Goal: Task Accomplishment & Management: Manage account settings

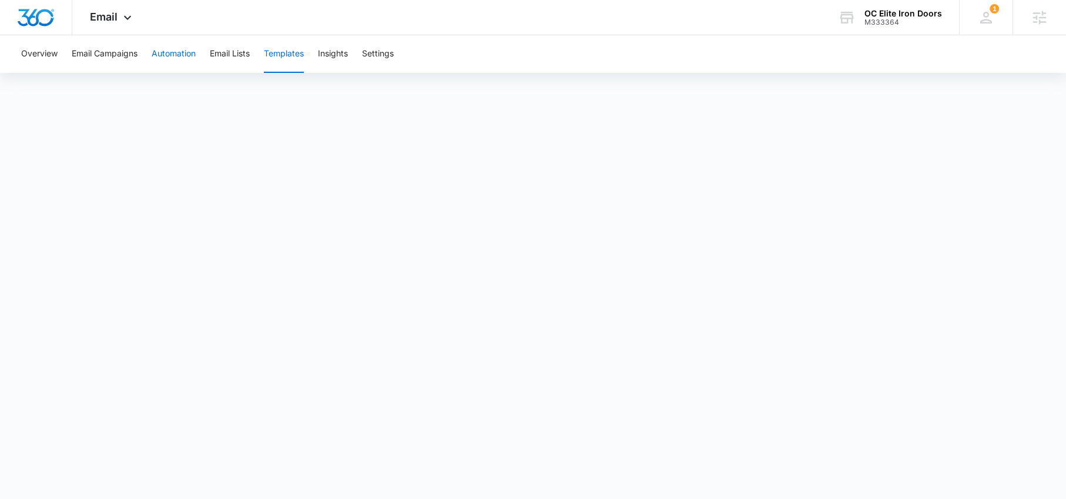
click at [168, 55] on button "Automation" at bounding box center [174, 54] width 44 height 38
click at [49, 17] on img "Dashboard" at bounding box center [36, 18] width 38 height 18
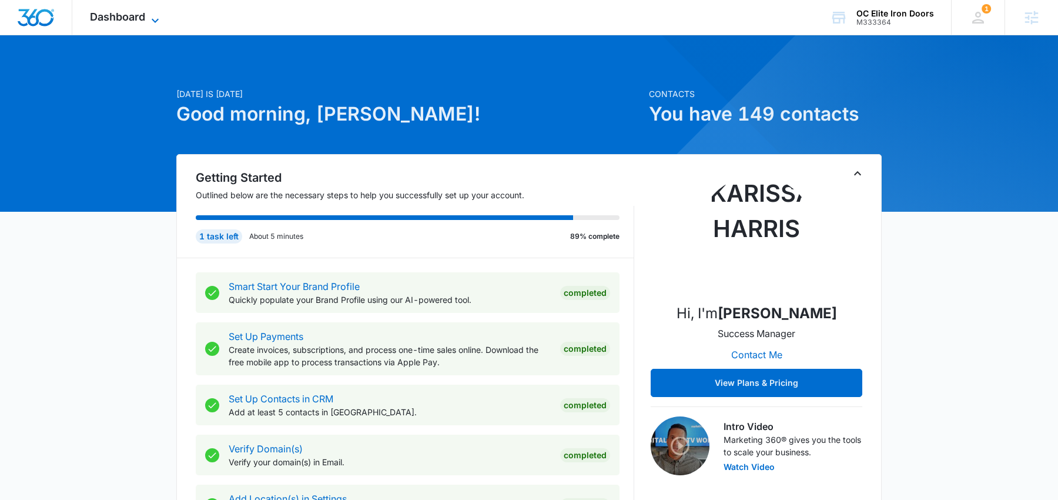
click at [145, 19] on span "Dashboard" at bounding box center [117, 17] width 55 height 12
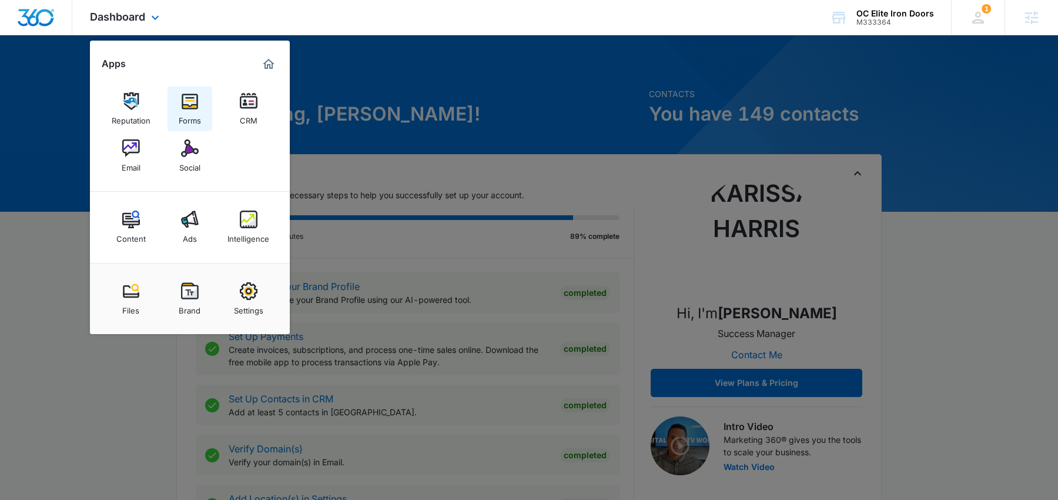
click at [197, 97] on img at bounding box center [190, 101] width 18 height 18
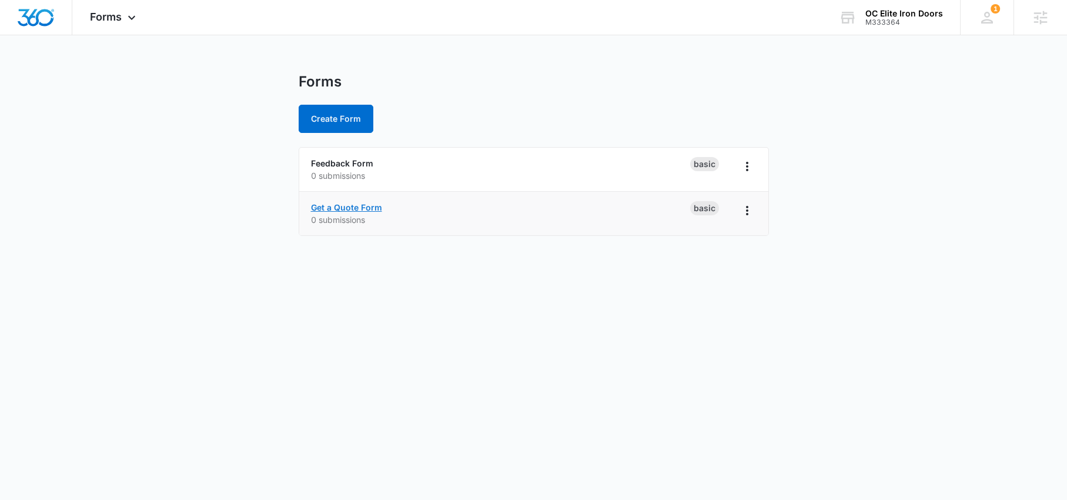
click at [360, 208] on link "Get a Quote Form" at bounding box center [346, 207] width 71 height 10
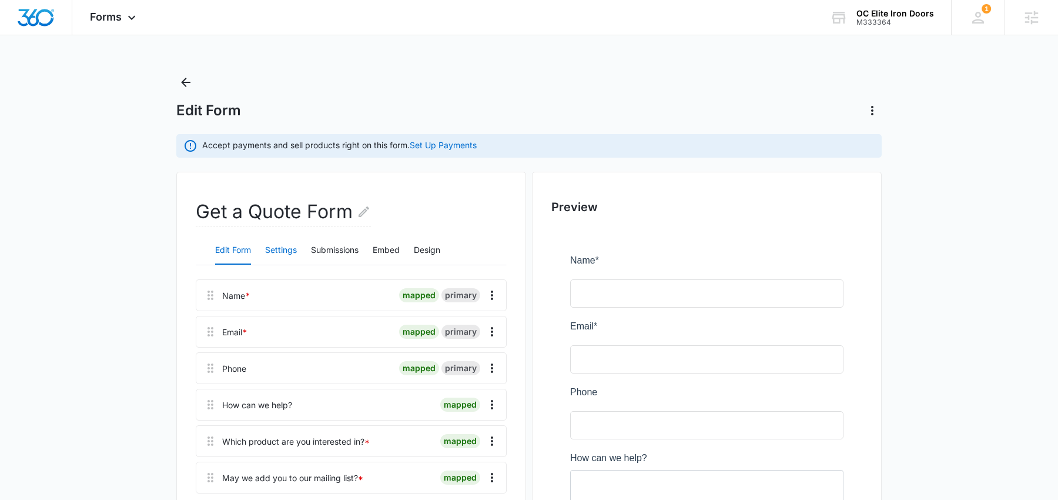
click at [284, 247] on button "Settings" at bounding box center [281, 250] width 32 height 28
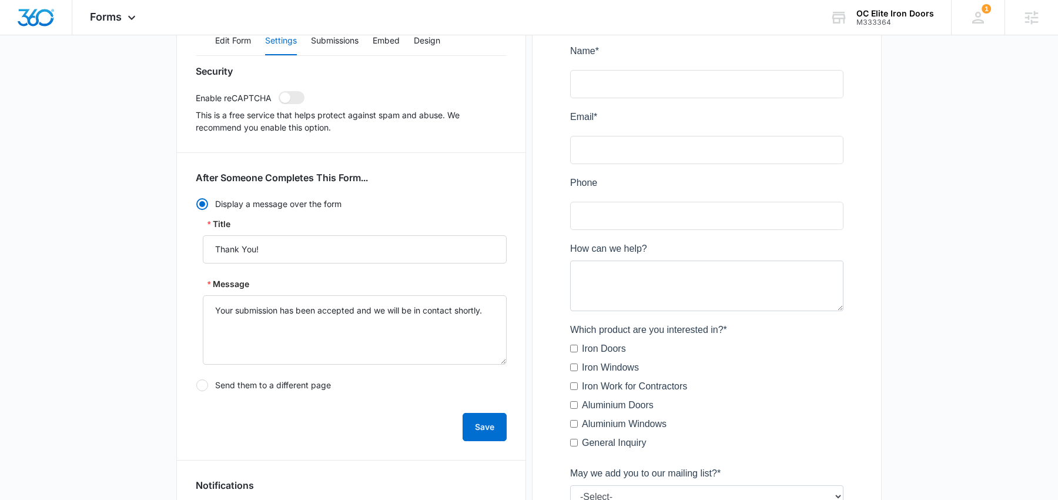
scroll to position [68, 0]
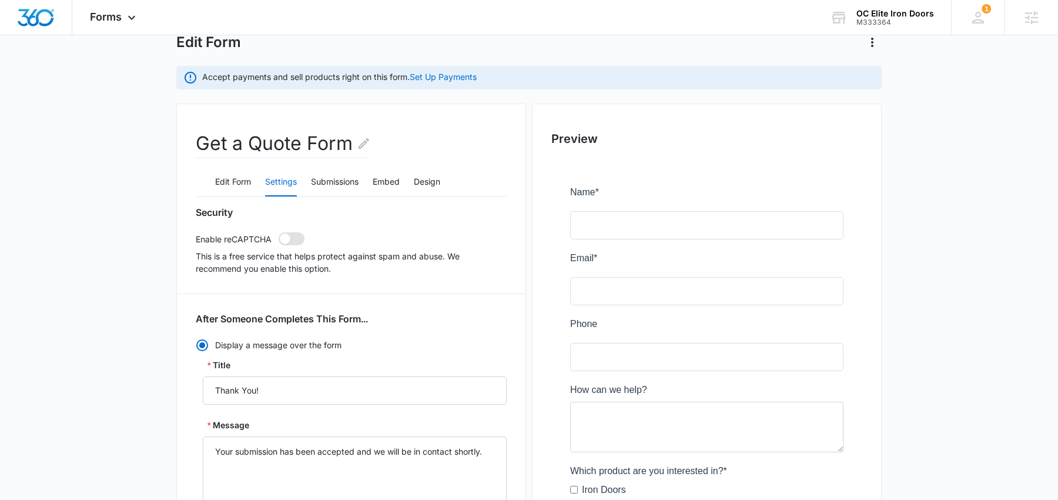
click at [292, 238] on span at bounding box center [292, 238] width 26 height 13
click at [279, 232] on input "checkbox" at bounding box center [278, 232] width 1 height 1
checkbox input "true"
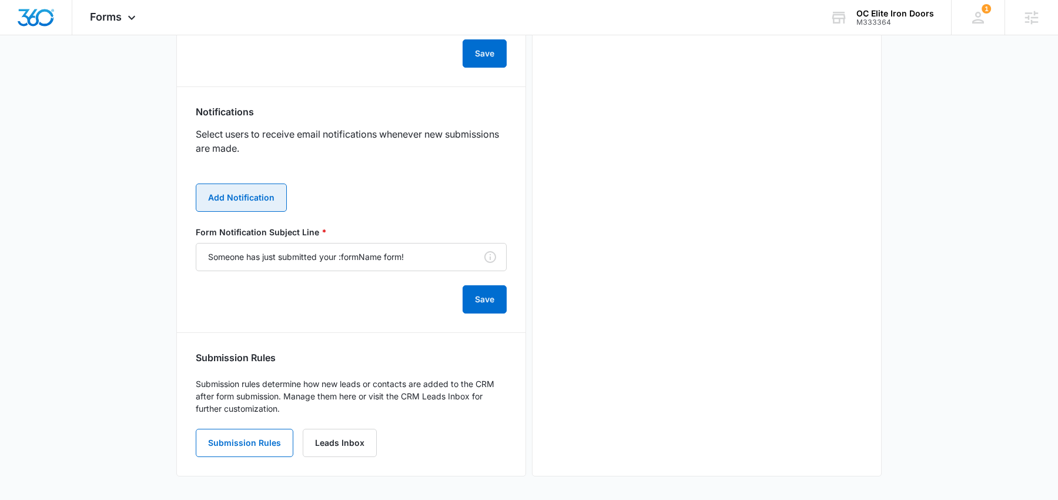
scroll to position [0, 0]
click at [270, 200] on button "Add Notification" at bounding box center [241, 197] width 91 height 28
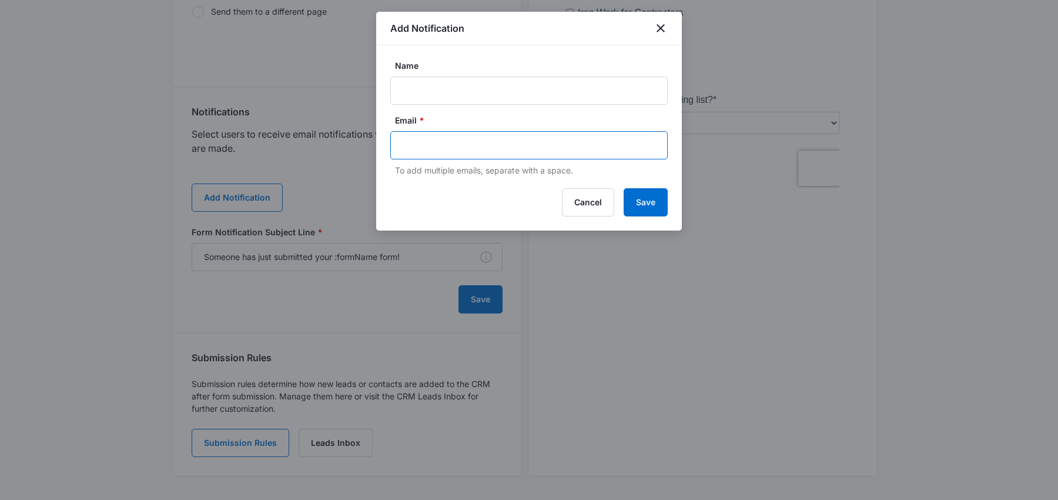
click at [424, 144] on input "text" at bounding box center [530, 145] width 255 height 18
paste input "oceid@oceliteirondoors.com"
type input "oceid@oceliteirondoors.com"
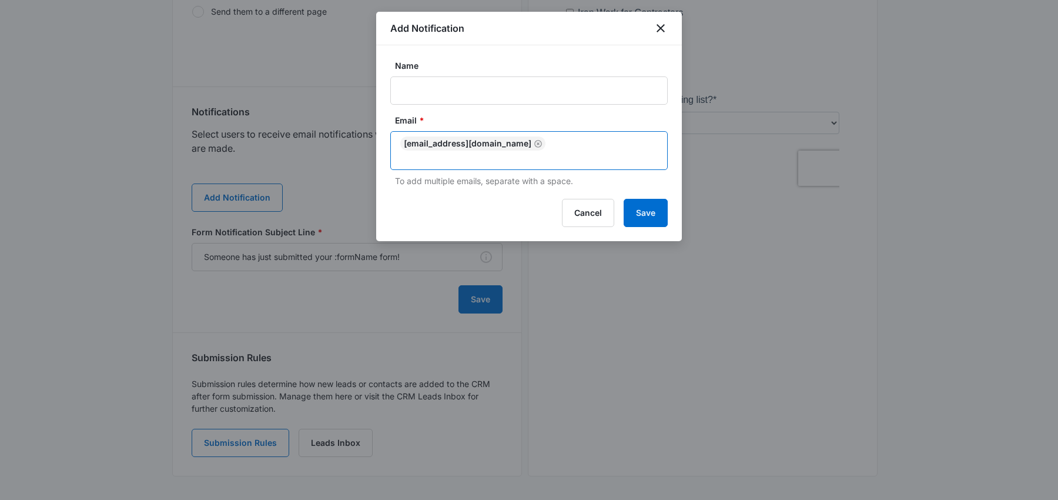
paste input "jackie@oceliteirondoors.com"
type input "jackie@oceliteirondoors.com"
click at [557, 92] on input "Name" at bounding box center [528, 90] width 277 height 28
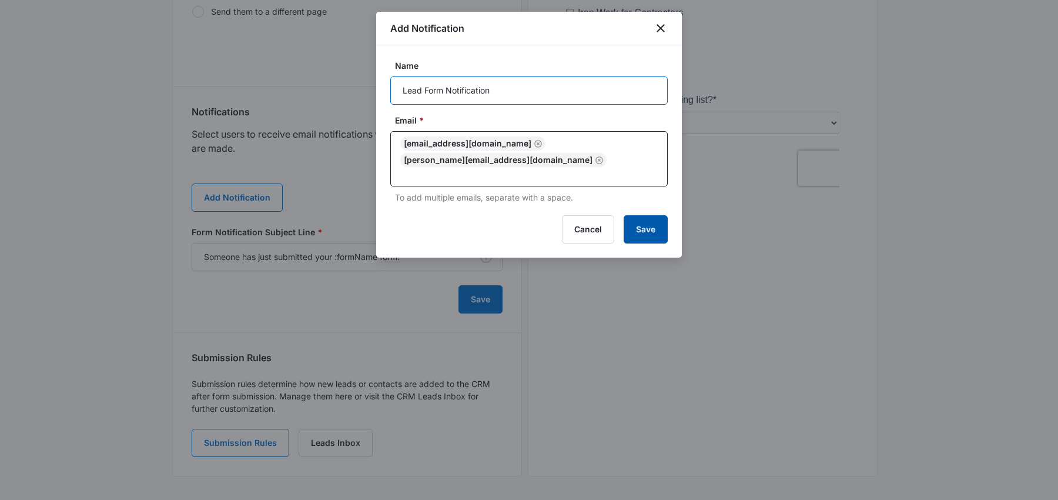
type input "Lead Form Notification"
click at [650, 227] on button "Save" at bounding box center [646, 229] width 44 height 28
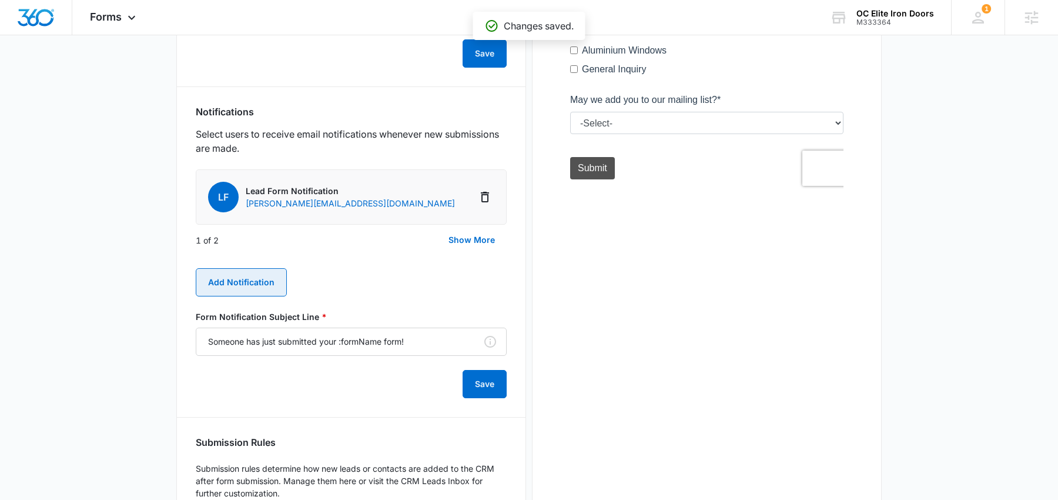
click at [275, 283] on button "Add Notification" at bounding box center [241, 282] width 91 height 28
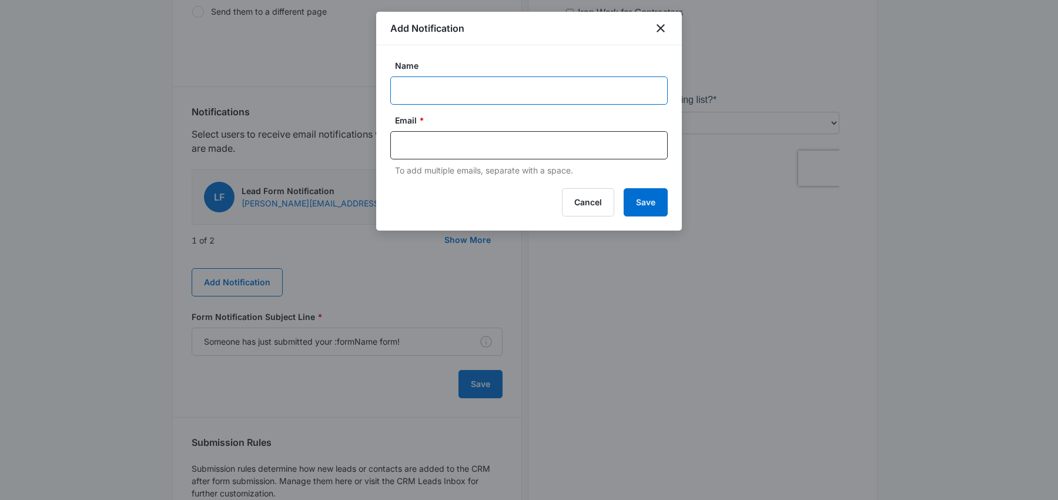
click at [438, 87] on input "Name" at bounding box center [528, 90] width 277 height 28
paste input "M333364 - OC Elite Iron Doors"
type input "M333364 - OC Elite Iron Doors"
click at [466, 147] on input "text" at bounding box center [530, 145] width 255 height 18
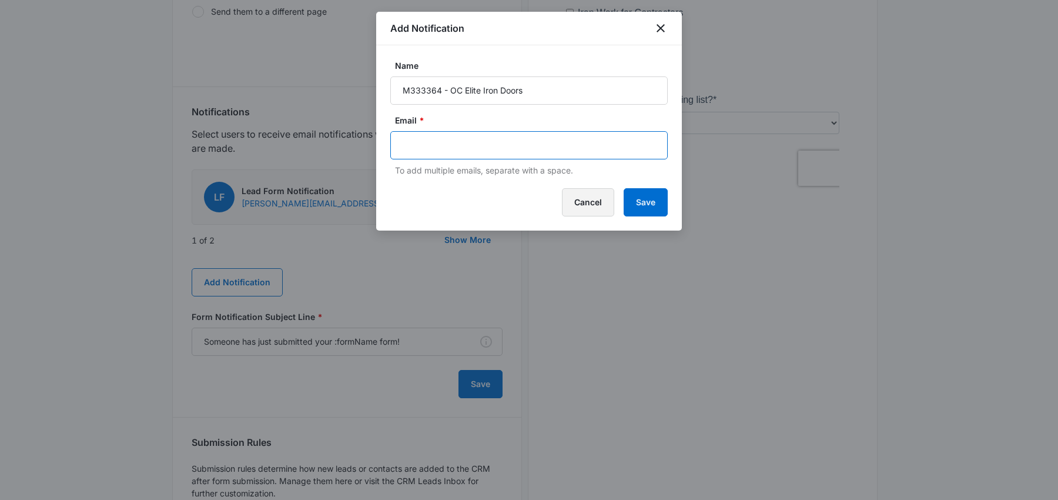
paste input "karissa.harris@madwire.com"
type input "karissa.harris@madwire.com"
click at [639, 196] on button "Save" at bounding box center [646, 202] width 44 height 28
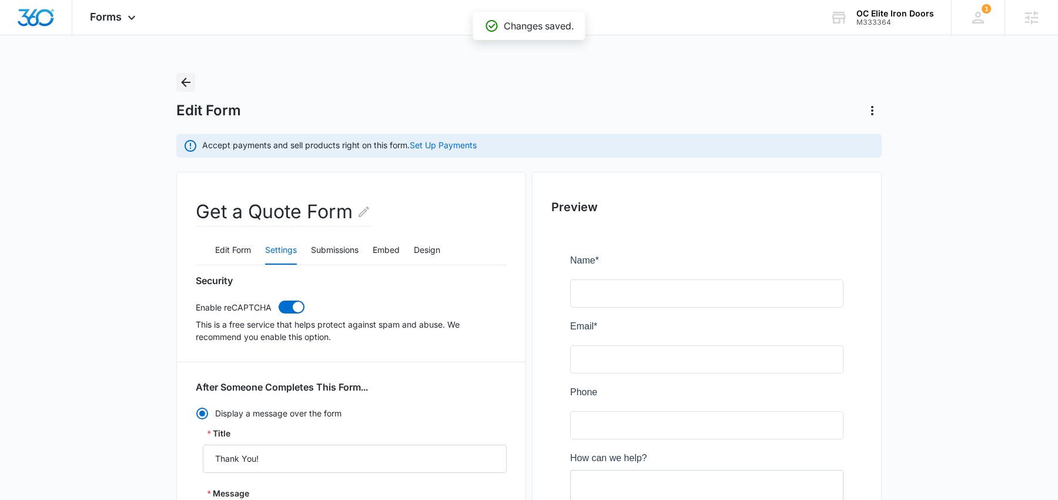
click at [185, 89] on icon "Back" at bounding box center [186, 82] width 14 height 14
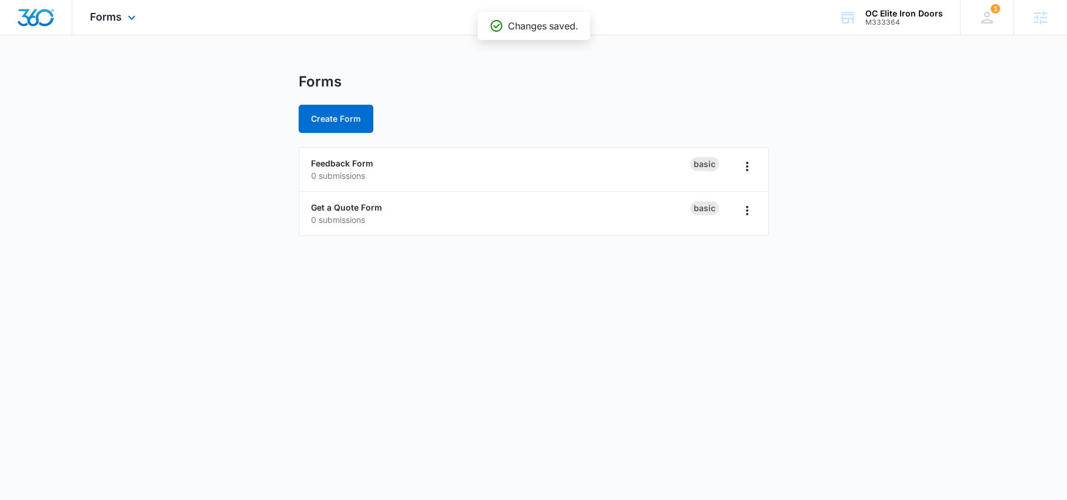
click at [123, 18] on div "Forms Apps Reputation Forms CRM Email Social Content Ads Intelligence Files Bra…" at bounding box center [114, 17] width 84 height 35
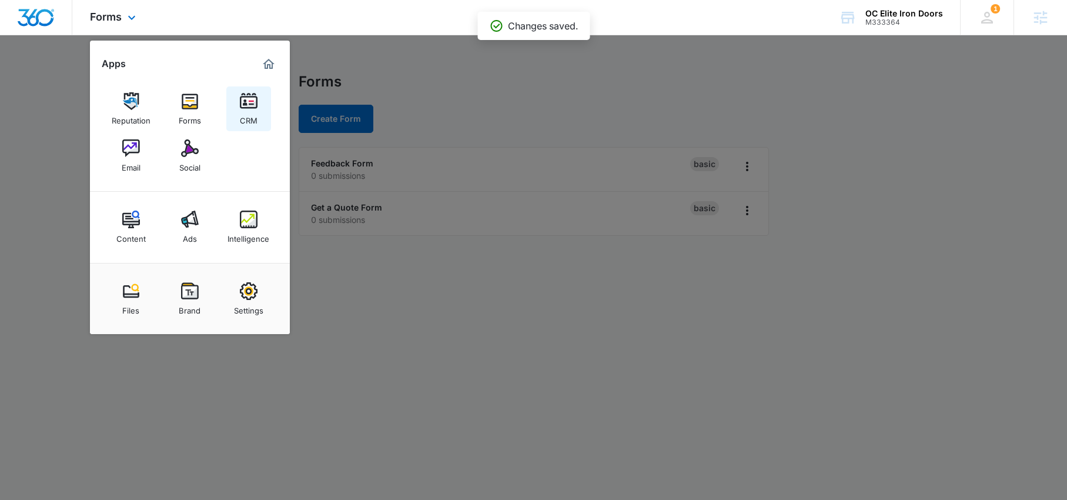
click at [254, 116] on div "CRM" at bounding box center [249, 117] width 18 height 15
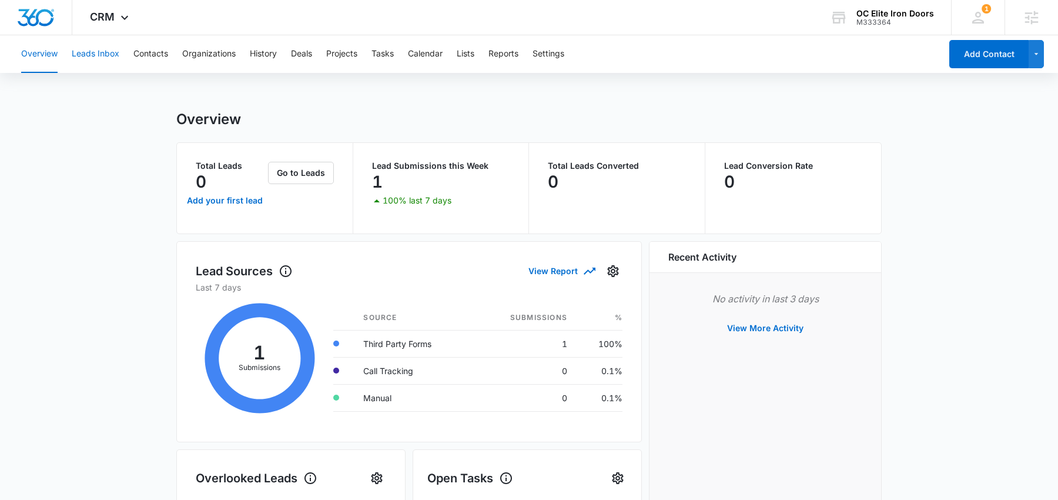
click at [88, 53] on button "Leads Inbox" at bounding box center [96, 54] width 48 height 38
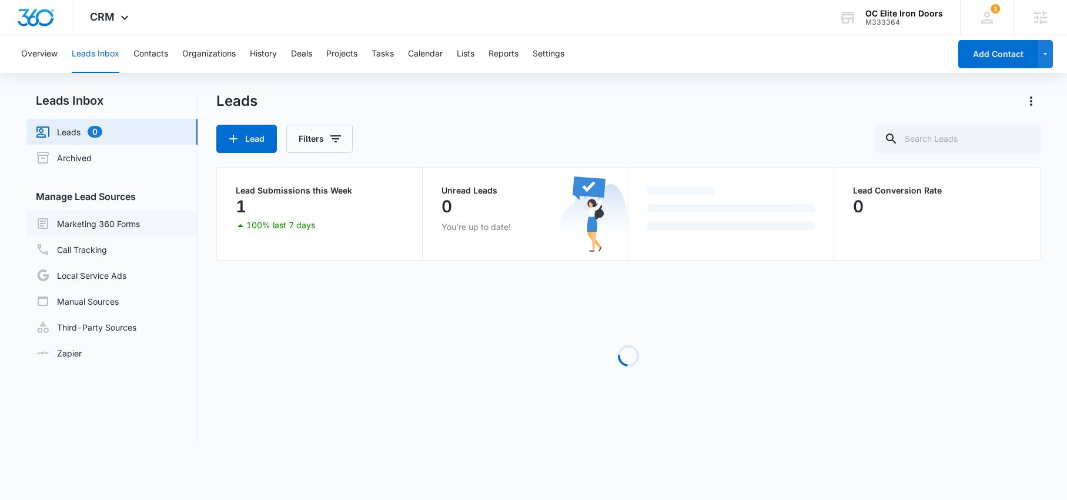
click at [118, 218] on link "Marketing 360 Forms" at bounding box center [88, 223] width 104 height 14
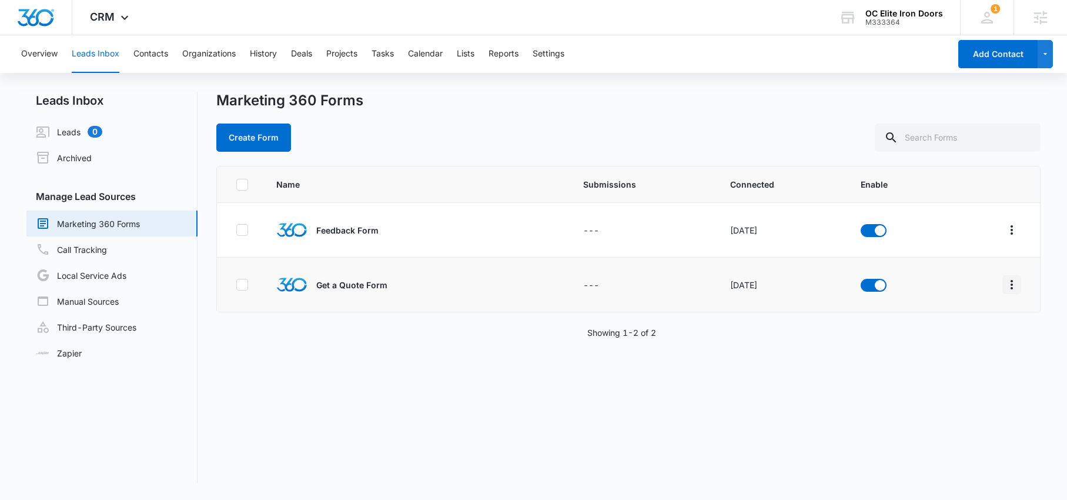
click at [1002, 282] on button "Overflow Menu" at bounding box center [1011, 284] width 19 height 19
click at [936, 356] on div "Field Mapping" at bounding box center [950, 353] width 66 height 8
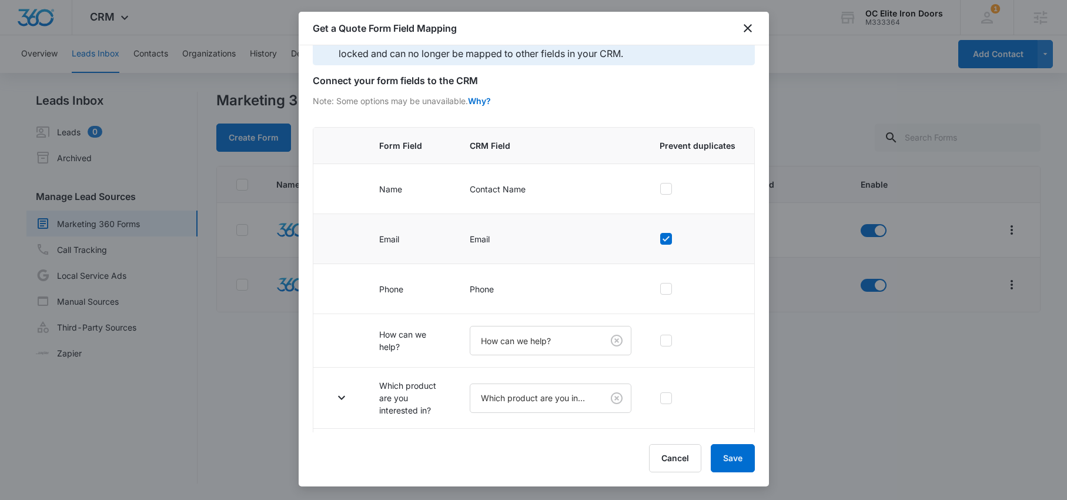
scroll to position [89, 0]
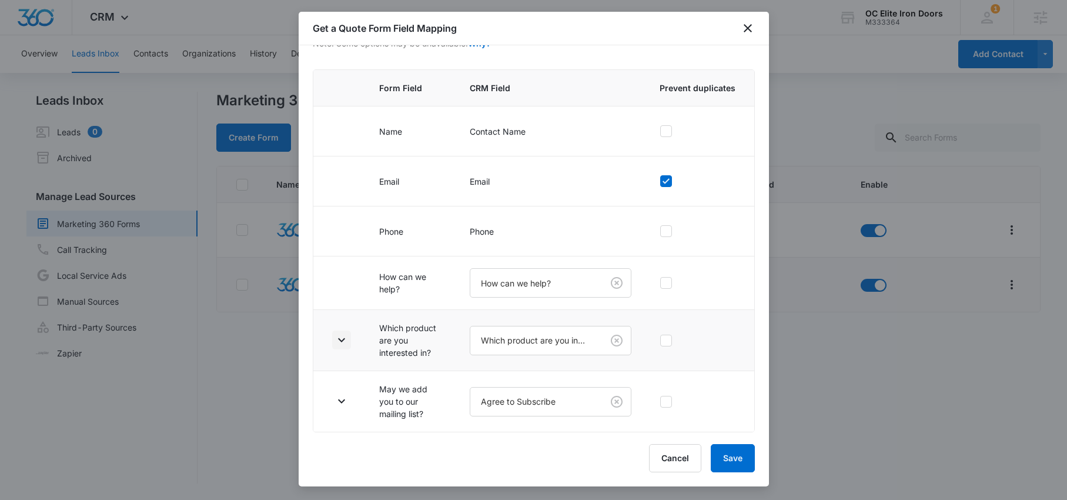
click at [343, 343] on icon "button" at bounding box center [341, 340] width 14 height 14
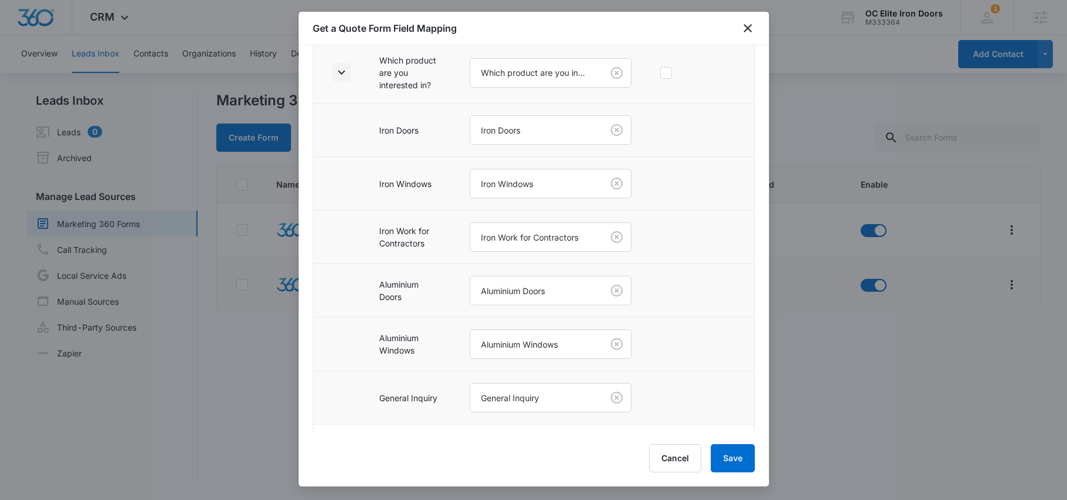
scroll to position [410, 0]
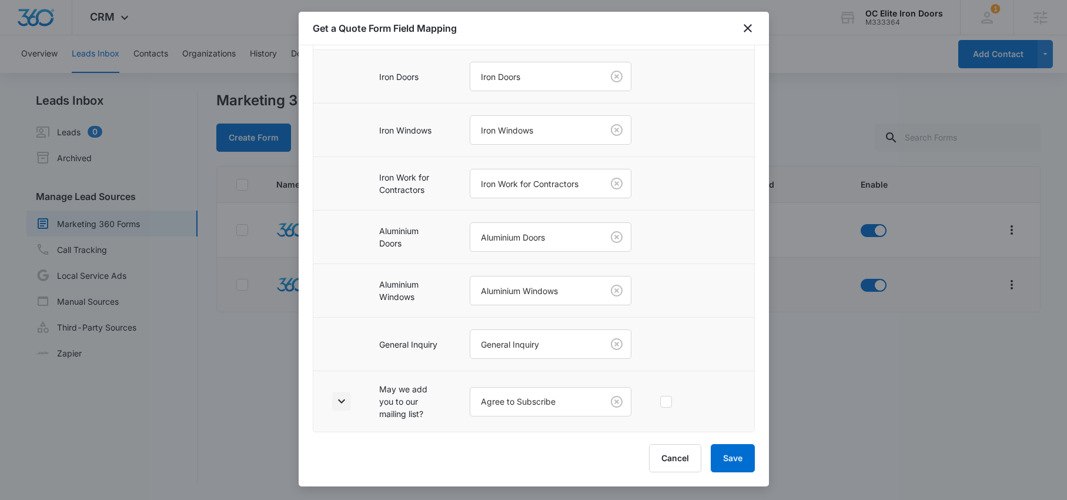
click at [352, 403] on td at bounding box center [339, 401] width 52 height 61
click at [344, 399] on icon "button" at bounding box center [341, 401] width 14 height 14
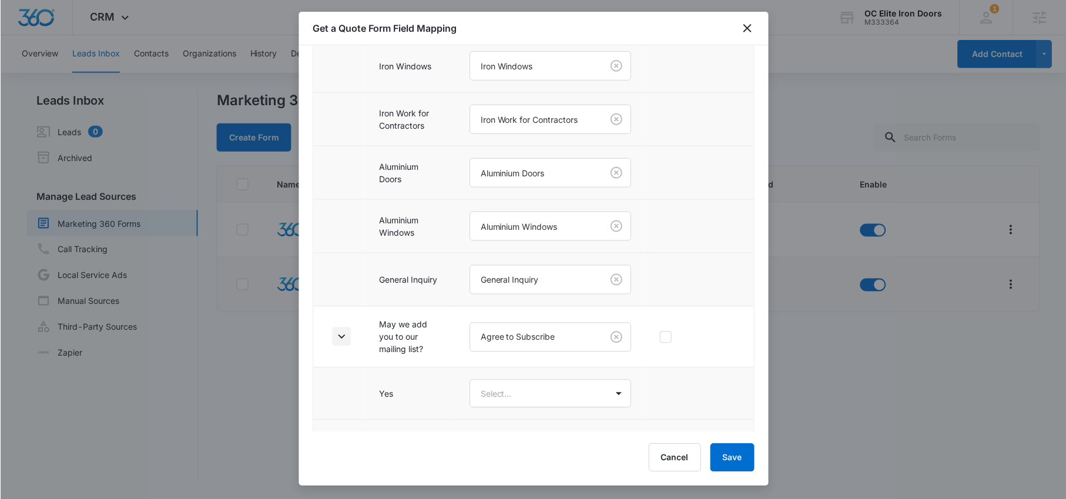
scroll to position [515, 0]
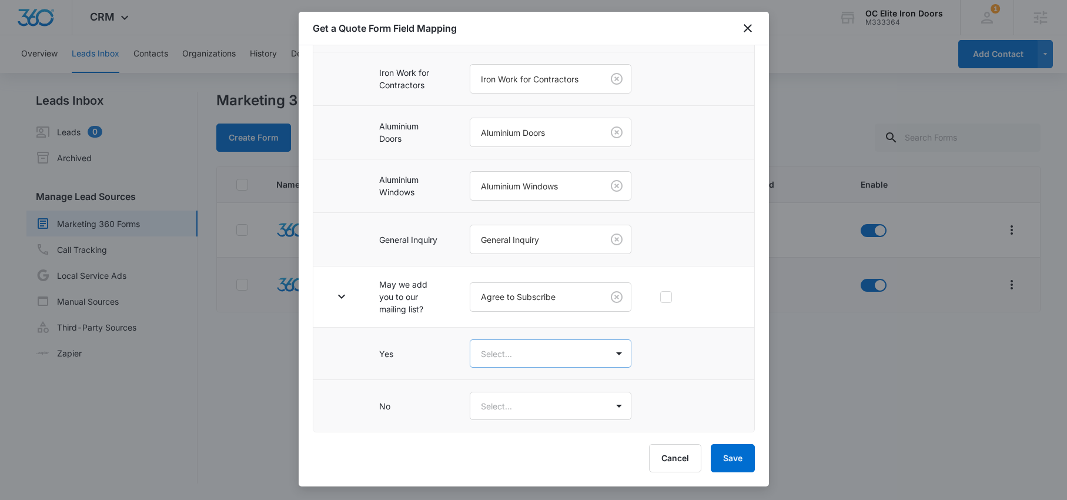
click at [518, 352] on body "CRM Apps Reputation Forms CRM Email Social Content Ads Intelligence Files Brand…" at bounding box center [533, 250] width 1067 height 500
click at [504, 379] on div at bounding box center [533, 250] width 1067 height 500
click at [518, 350] on body "CRM Apps Reputation Forms CRM Email Social Content Ads Intelligence Files Brand…" at bounding box center [533, 250] width 1067 height 500
click at [504, 399] on div "Yes" at bounding box center [546, 395] width 124 height 12
click at [501, 416] on body "CRM Apps Reputation Forms CRM Email Social Content Ads Intelligence Files Brand…" at bounding box center [533, 250] width 1067 height 500
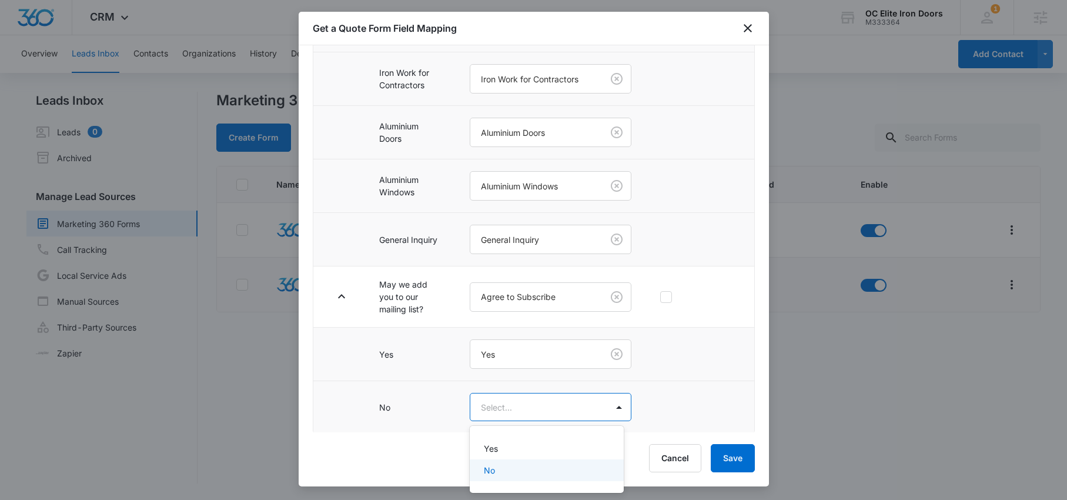
click at [488, 471] on p "No" at bounding box center [489, 470] width 11 height 12
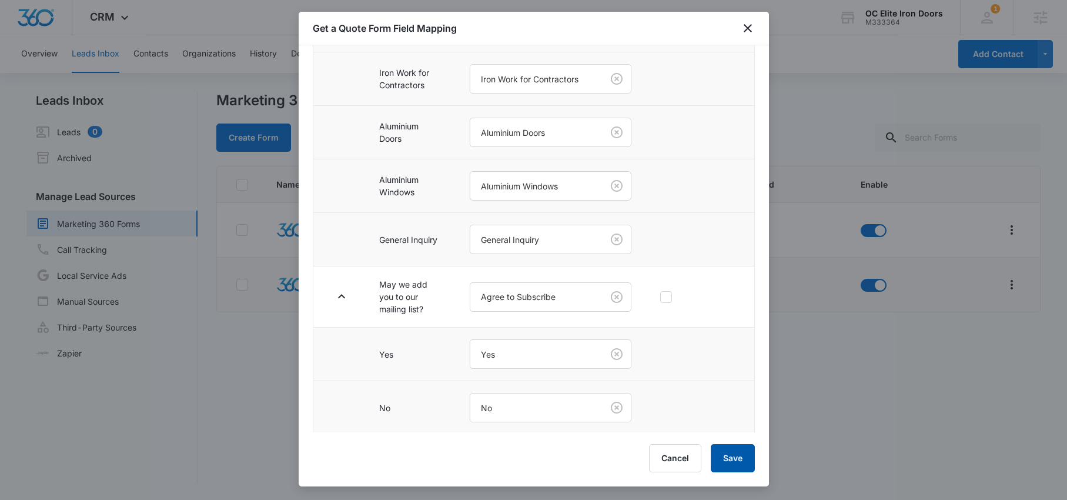
click at [742, 455] on button "Save" at bounding box center [733, 458] width 44 height 28
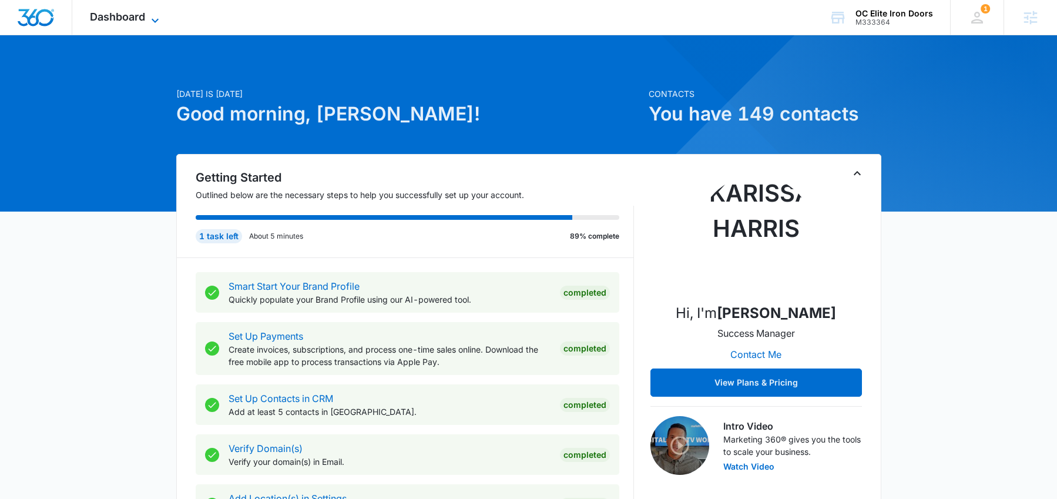
click at [156, 21] on icon at bounding box center [155, 20] width 7 height 4
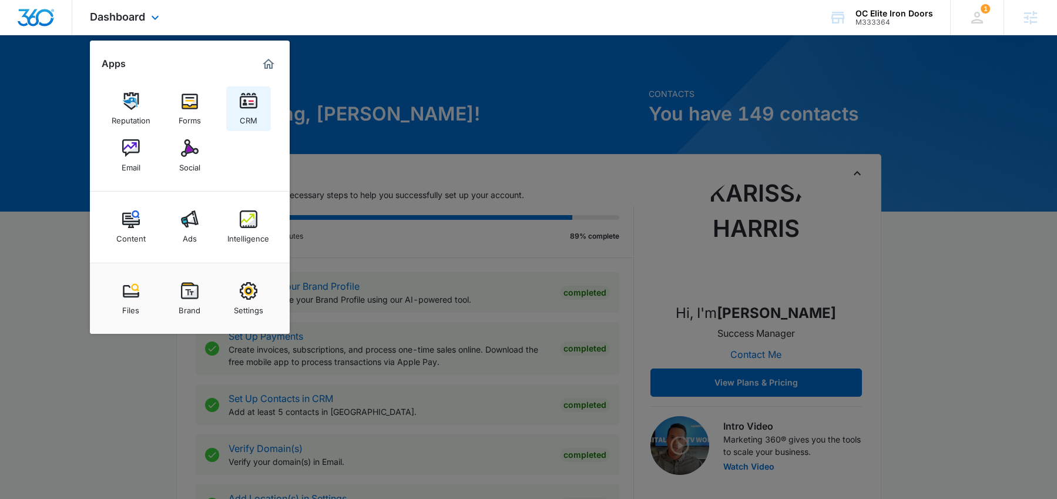
click at [258, 107] on link "CRM" at bounding box center [248, 108] width 45 height 45
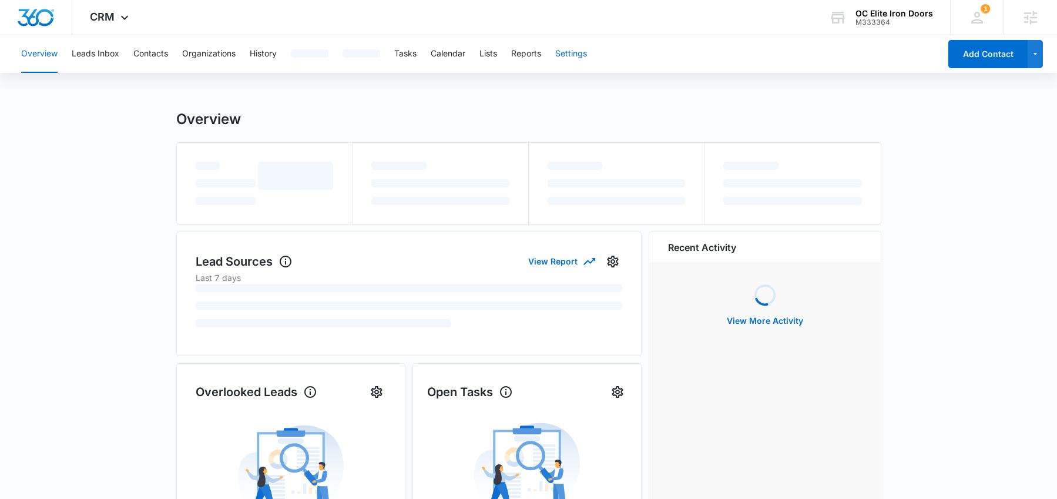
click at [587, 45] on button "Settings" at bounding box center [571, 54] width 32 height 38
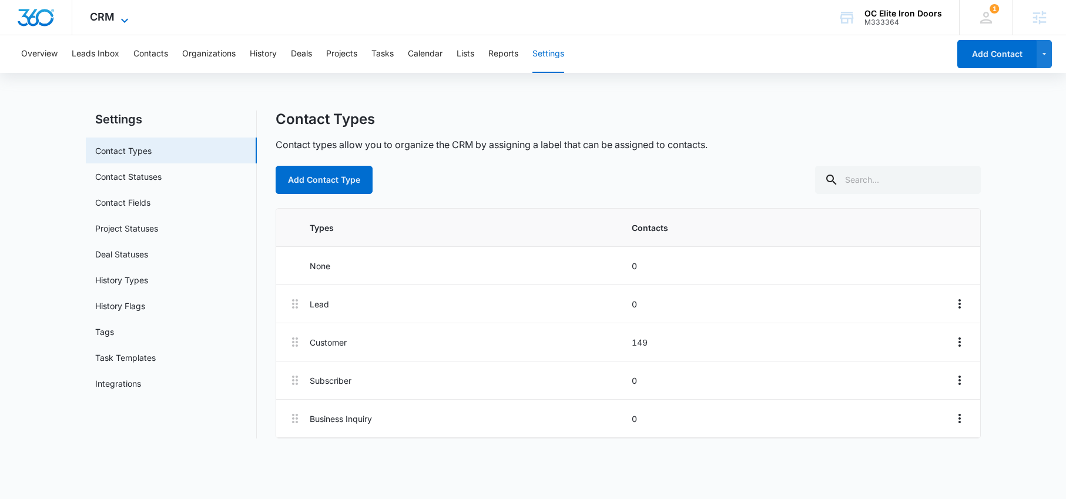
click at [114, 12] on div "CRM Apps Reputation Forms CRM Email Social Content Ads Intelligence Files Brand…" at bounding box center [110, 17] width 77 height 35
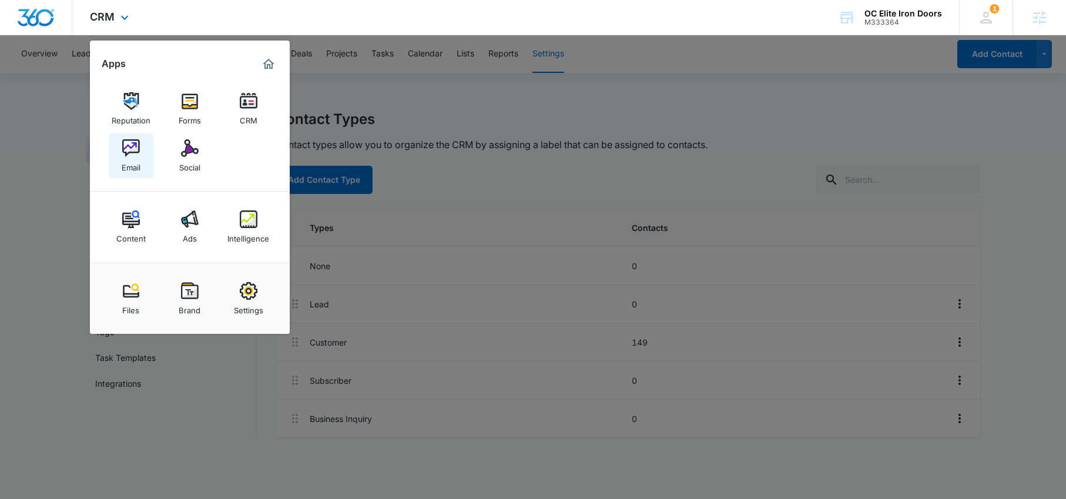
click at [109, 139] on link "Email" at bounding box center [131, 155] width 45 height 45
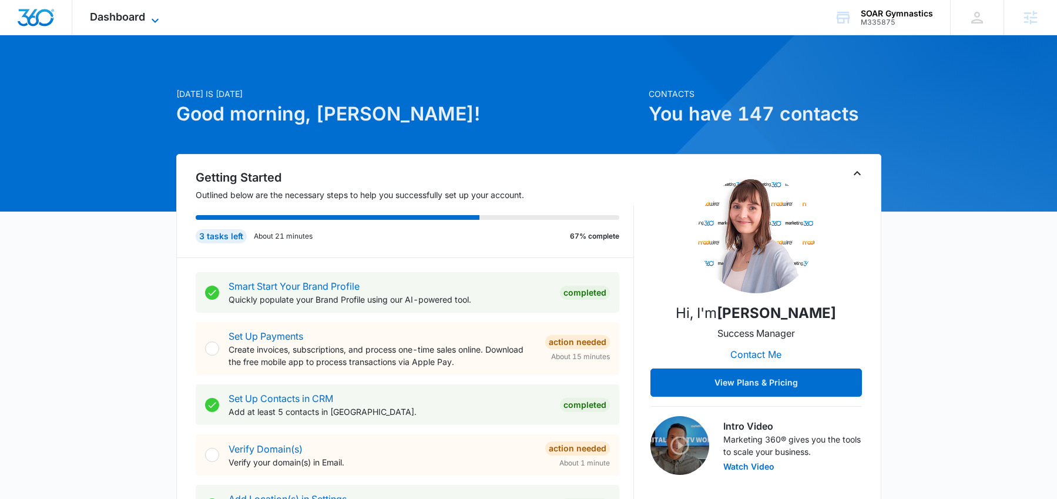
click at [153, 19] on icon at bounding box center [155, 20] width 7 height 4
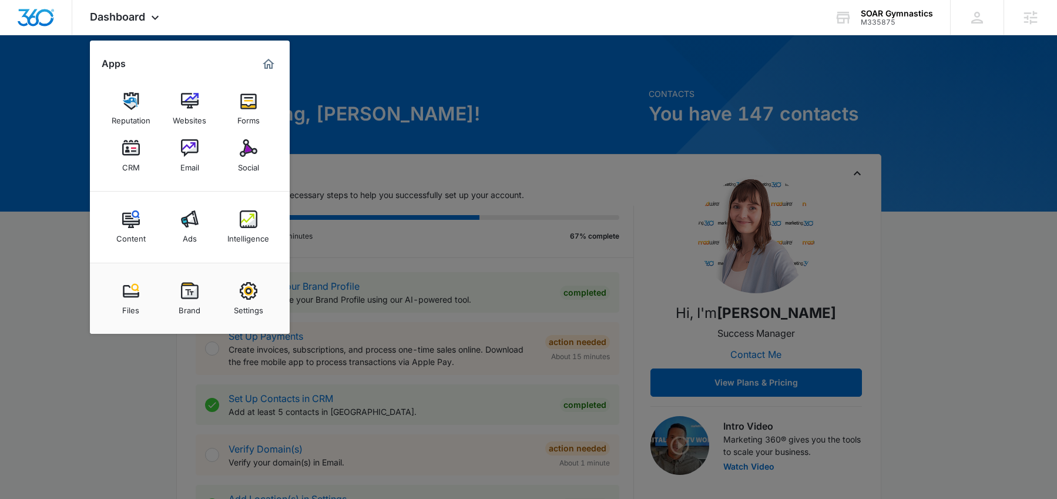
click at [190, 152] on img at bounding box center [190, 148] width 18 height 18
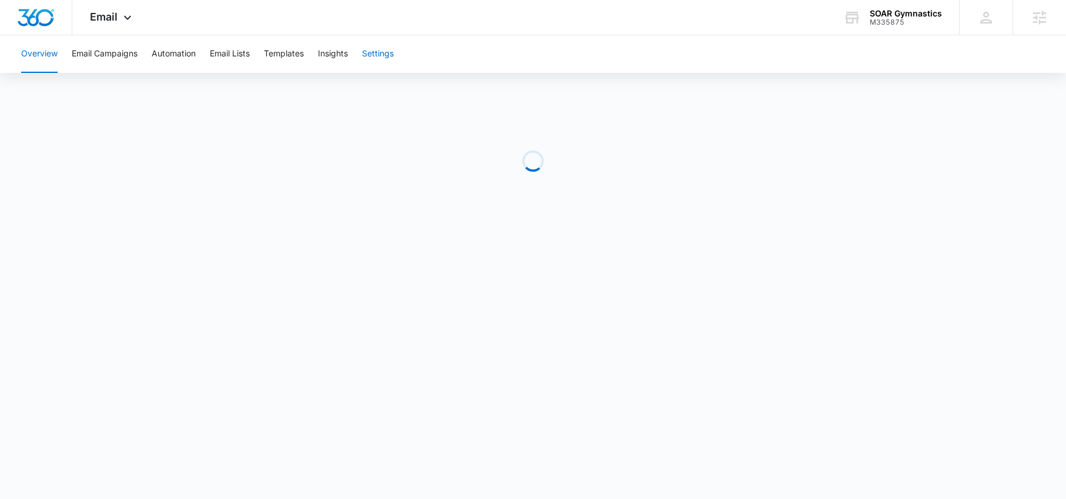
click at [375, 50] on button "Settings" at bounding box center [378, 54] width 32 height 38
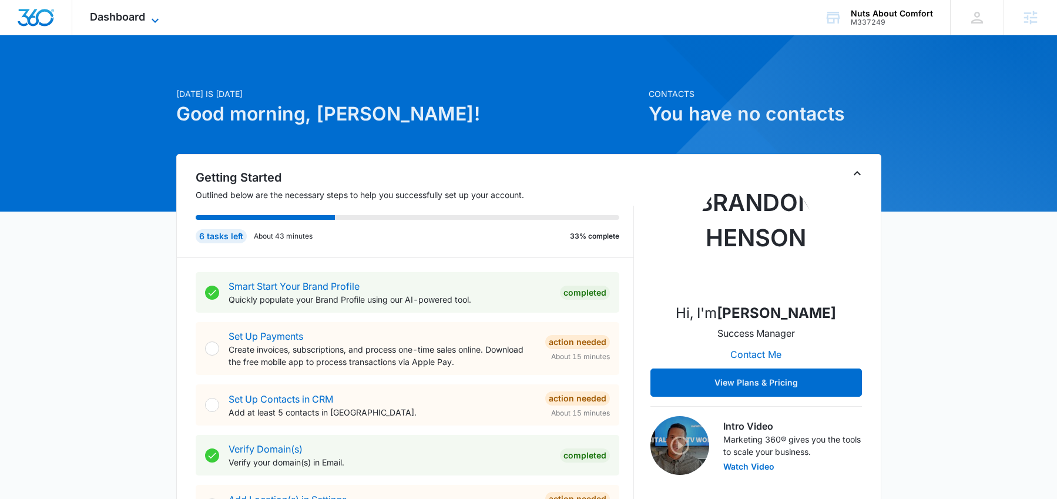
click at [126, 19] on span "Dashboard" at bounding box center [117, 17] width 55 height 12
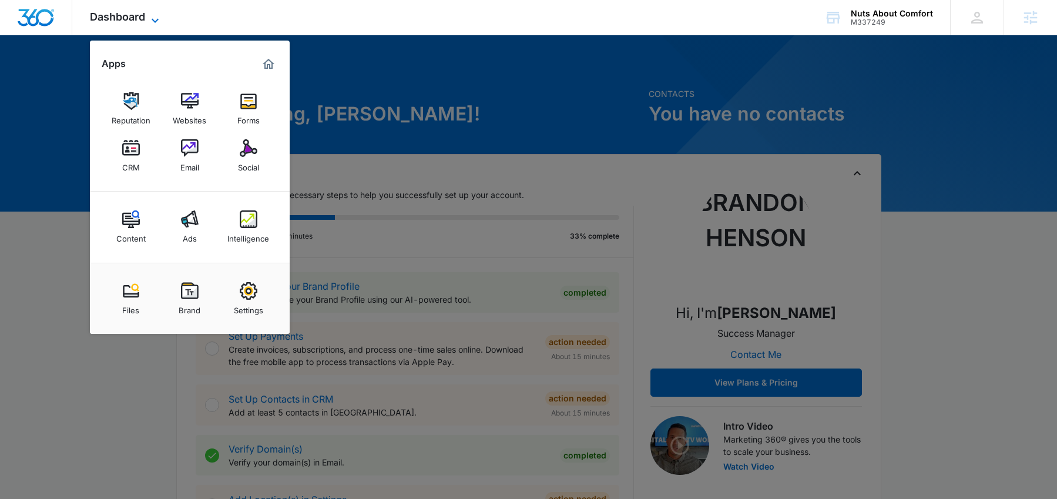
click at [126, 19] on span "Dashboard" at bounding box center [117, 17] width 55 height 12
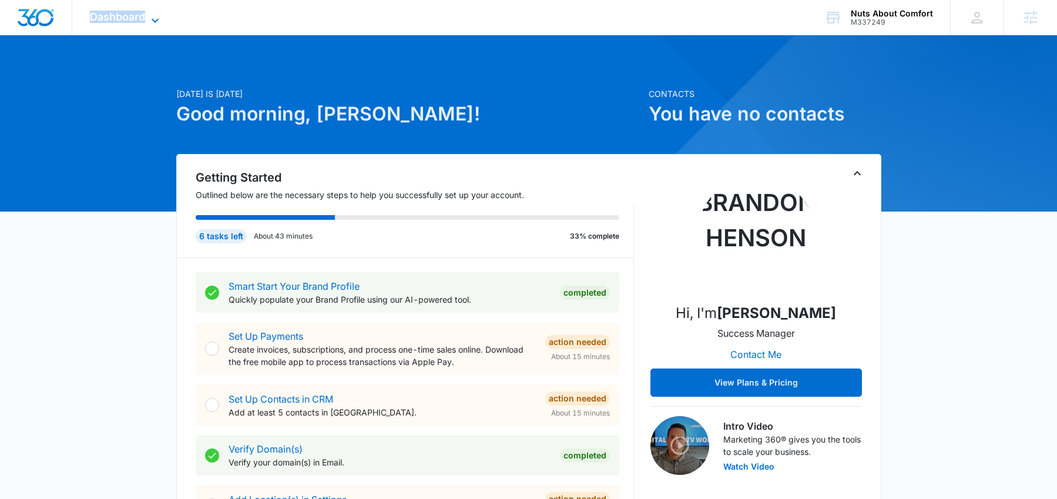
click at [126, 19] on span "Dashboard" at bounding box center [117, 17] width 55 height 12
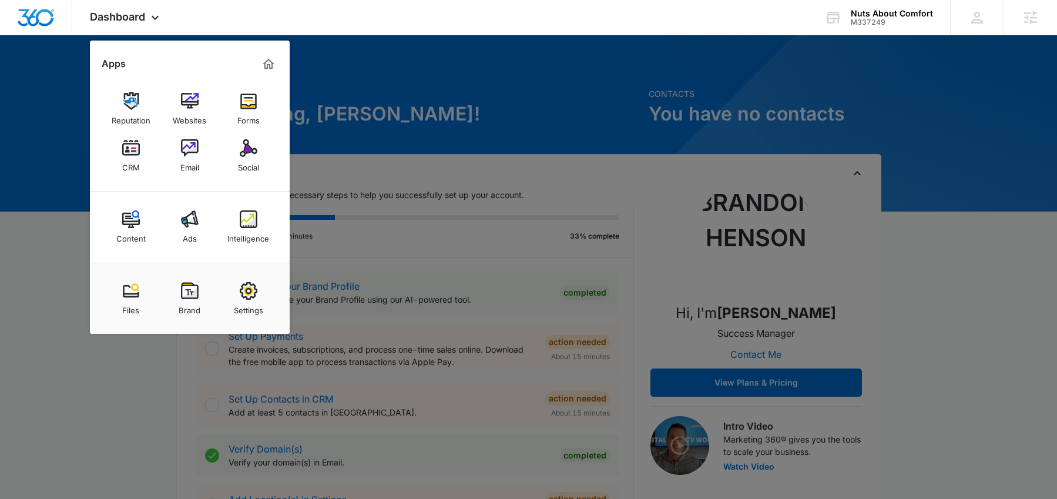
click at [454, 90] on div at bounding box center [528, 249] width 1057 height 499
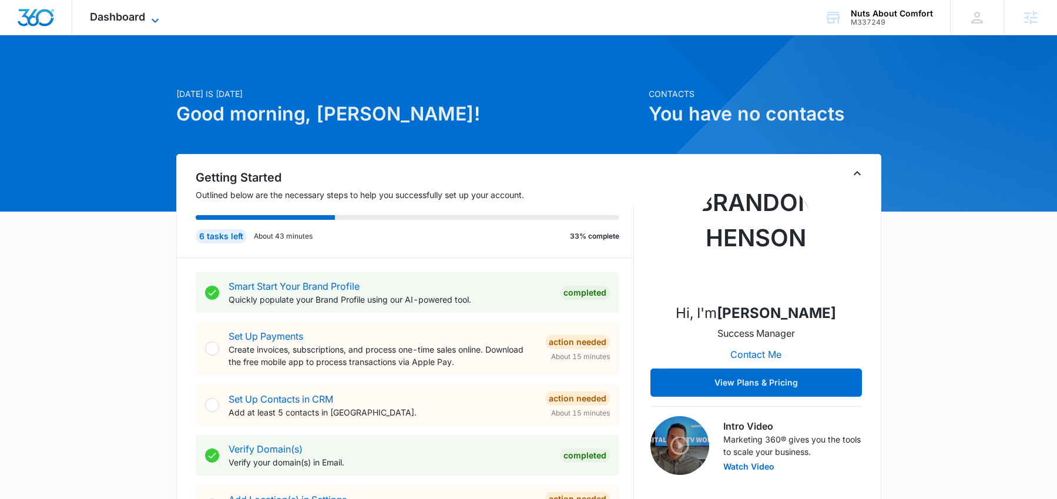
click at [154, 14] on icon at bounding box center [155, 21] width 14 height 14
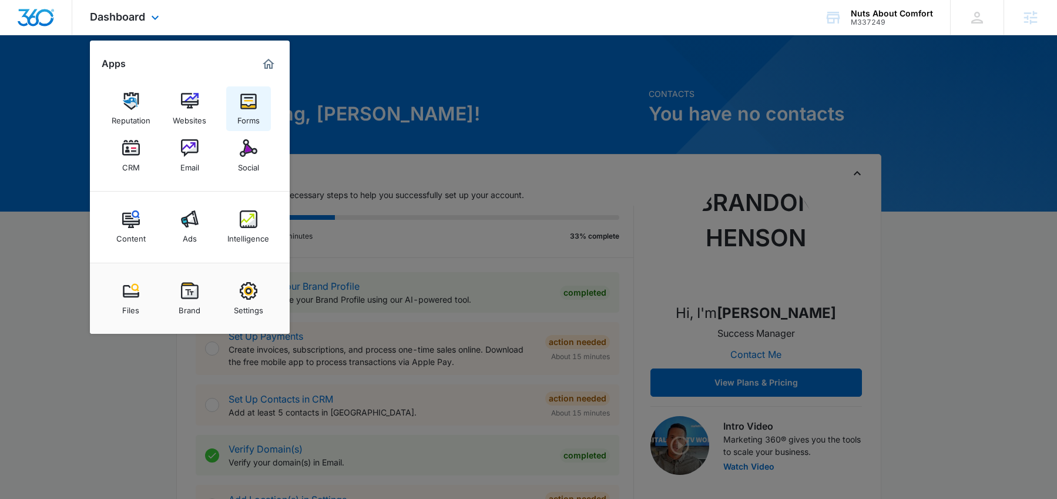
click at [255, 105] on img at bounding box center [249, 101] width 18 height 18
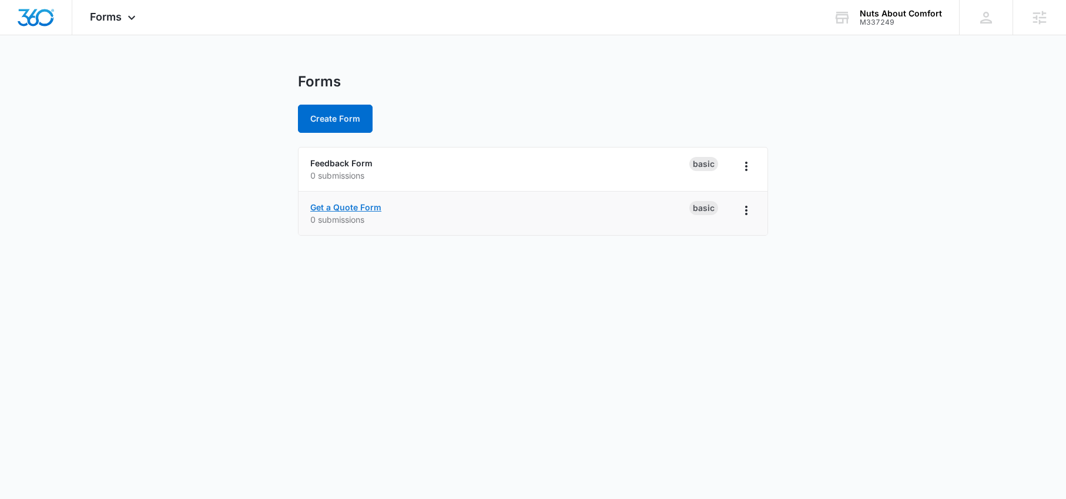
click at [350, 210] on link "Get a Quote Form" at bounding box center [345, 207] width 71 height 10
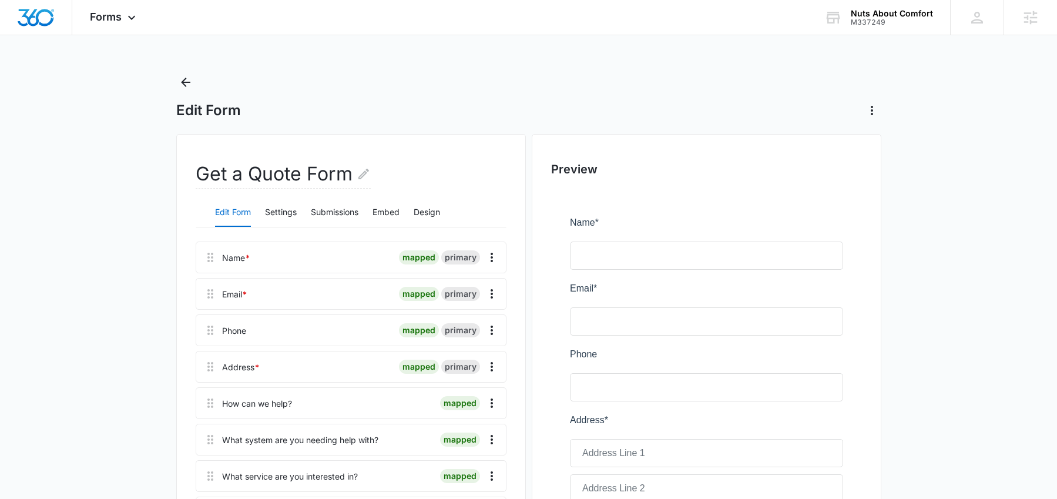
click at [415, 206] on div "Edit Form Settings Submissions Embed Design" at bounding box center [351, 212] width 311 height 29
click at [393, 211] on button "Embed" at bounding box center [386, 213] width 27 height 28
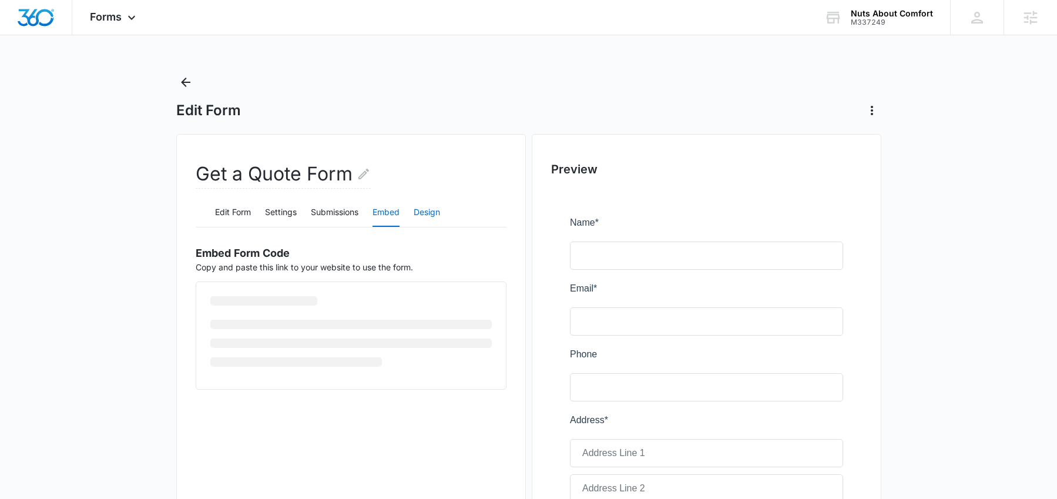
click at [431, 215] on button "Design" at bounding box center [427, 213] width 26 height 28
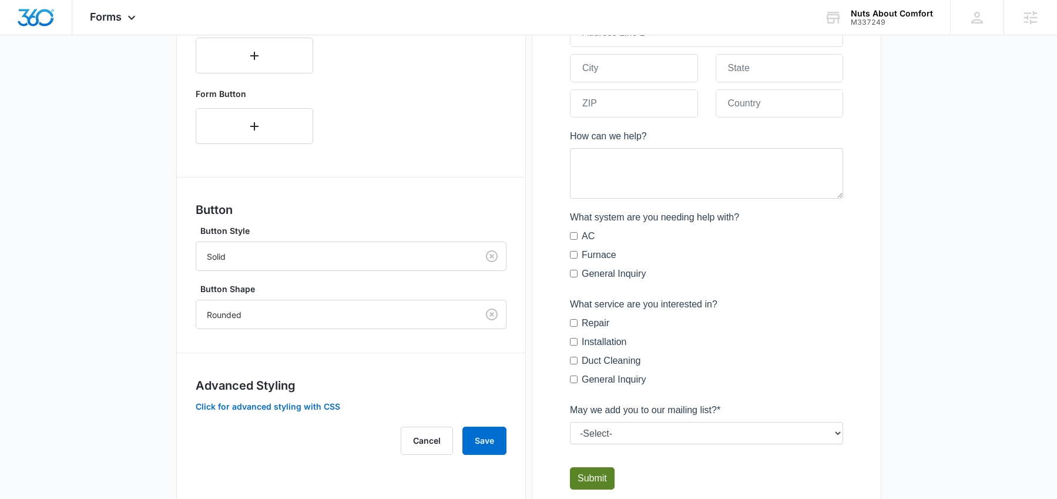
scroll to position [526, 0]
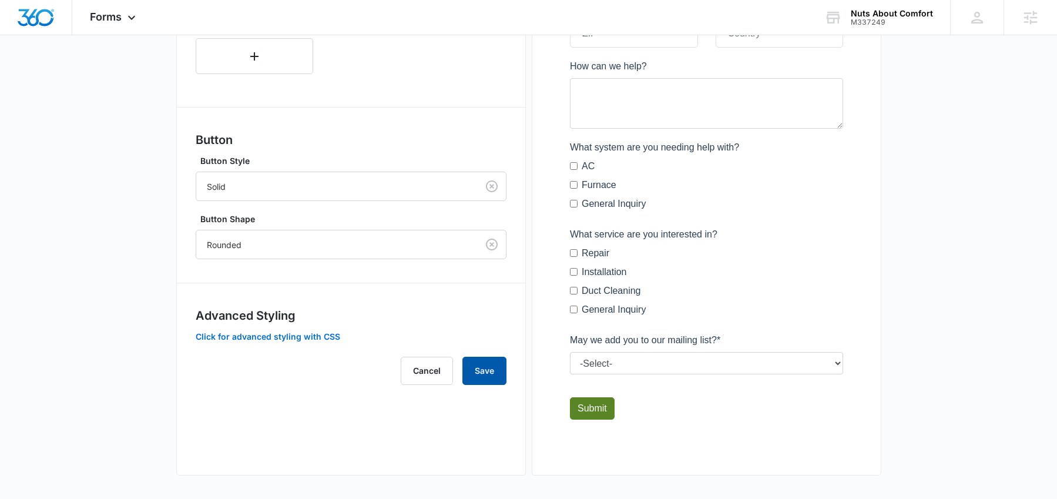
click at [487, 380] on button "Save" at bounding box center [485, 371] width 44 height 28
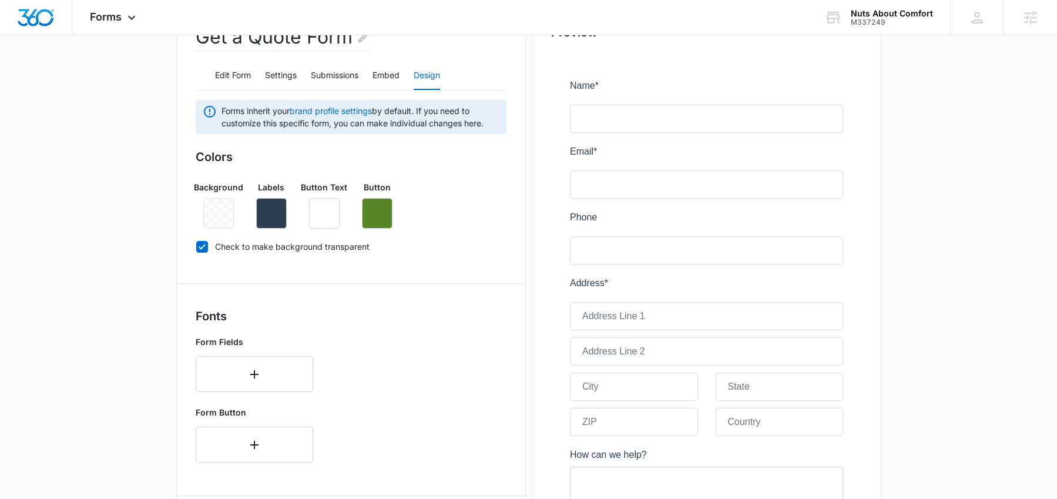
scroll to position [0, 0]
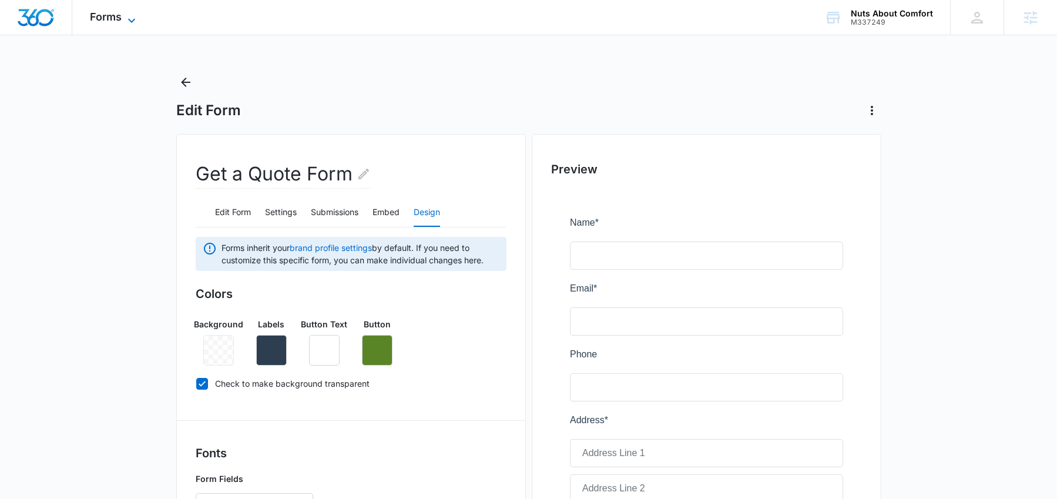
drag, startPoint x: 18, startPoint y: 21, endPoint x: 120, endPoint y: 21, distance: 101.7
click at [19, 21] on img "Dashboard" at bounding box center [36, 18] width 38 height 18
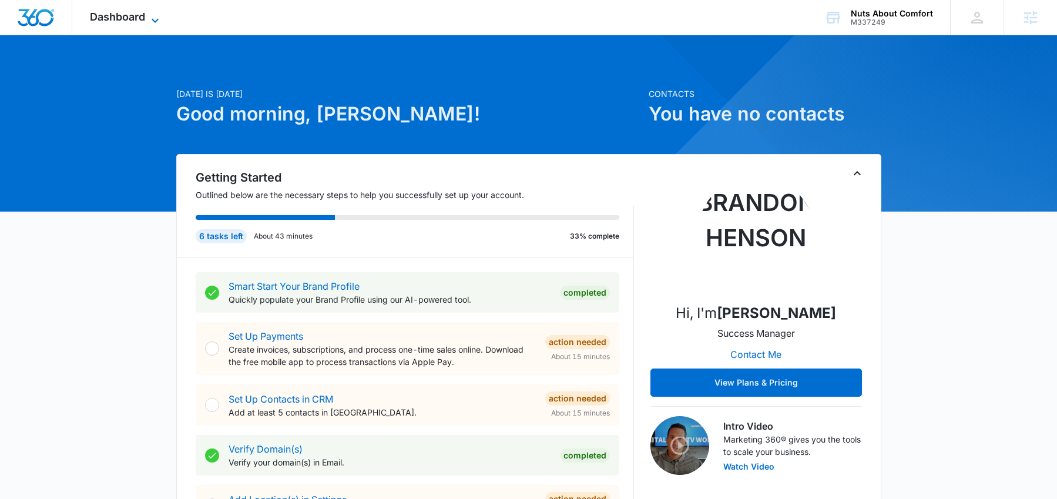
click at [130, 11] on span "Dashboard" at bounding box center [117, 17] width 55 height 12
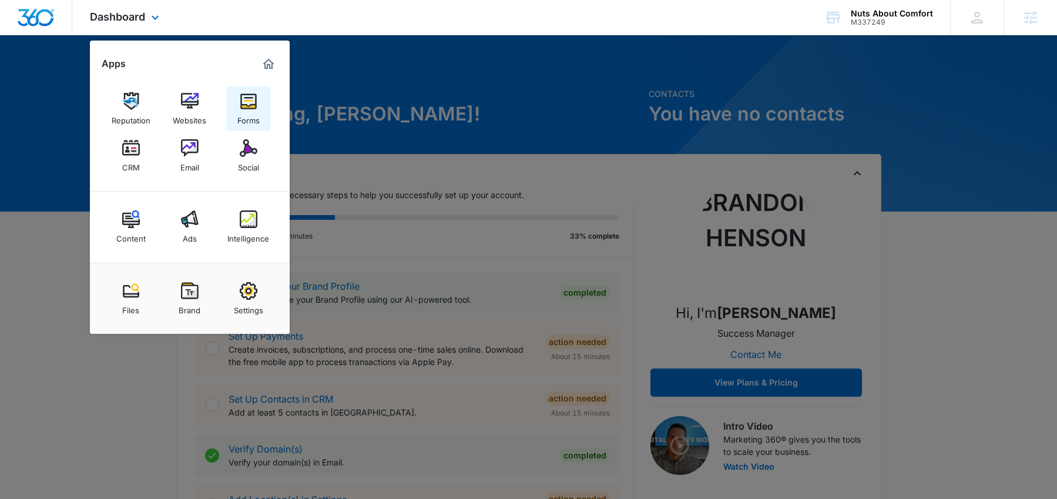
click at [246, 102] on img at bounding box center [249, 101] width 18 height 18
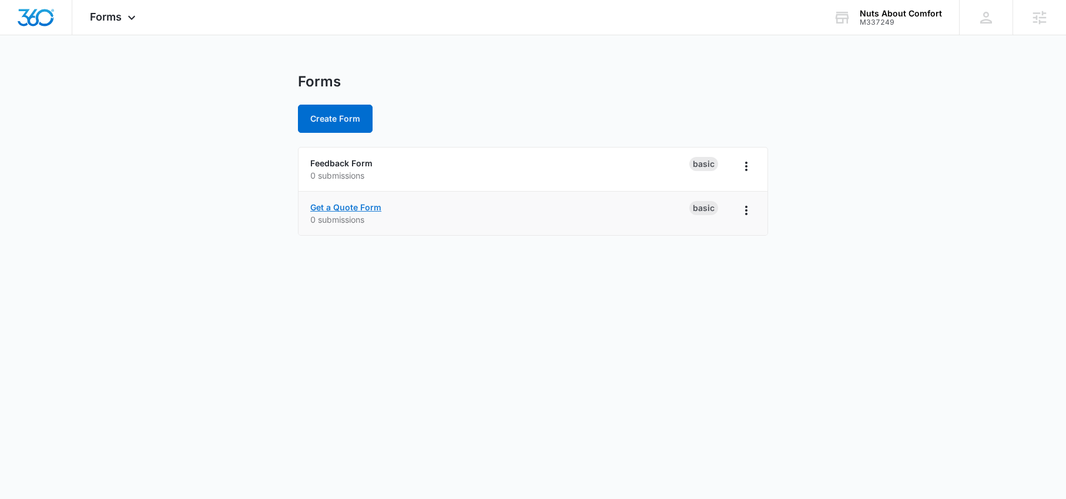
click at [370, 207] on link "Get a Quote Form" at bounding box center [345, 207] width 71 height 10
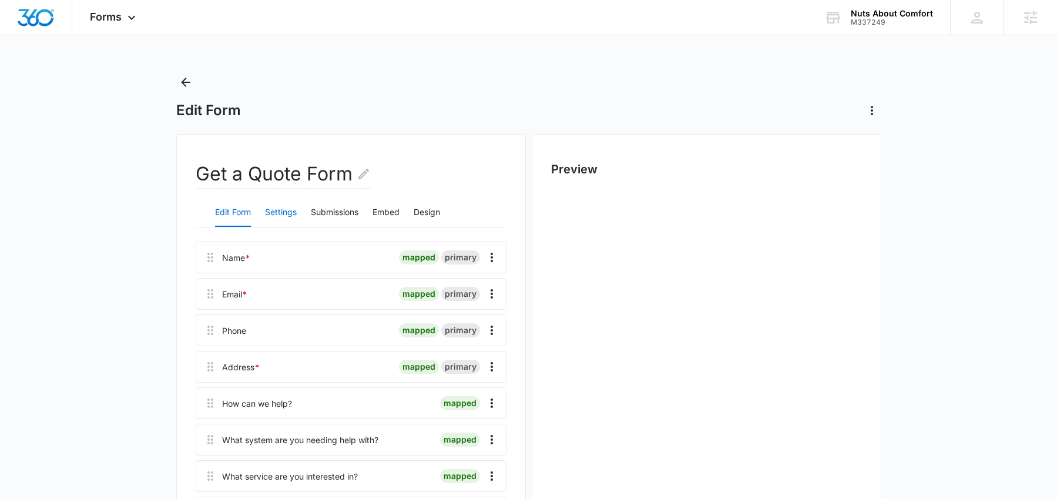
click at [275, 217] on button "Settings" at bounding box center [281, 213] width 32 height 28
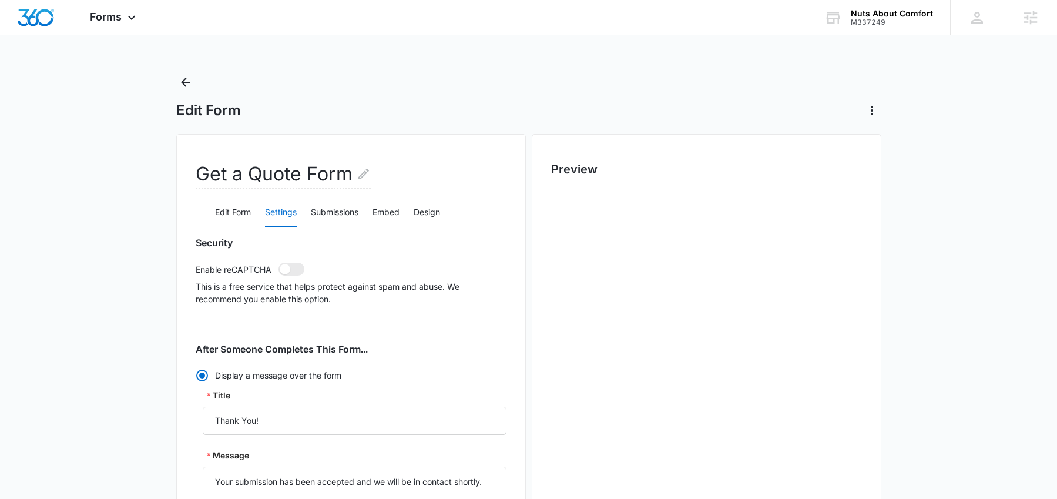
radio input "true"
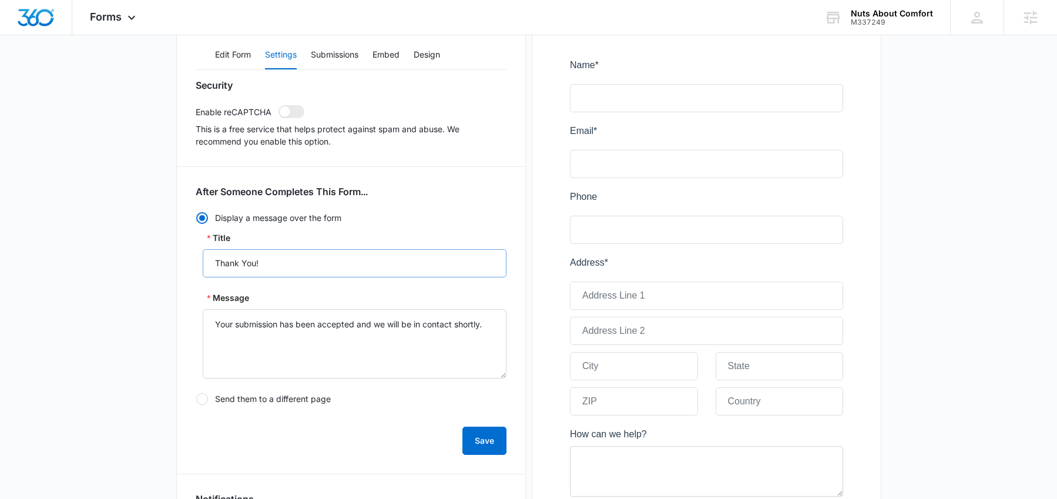
scroll to position [175, 0]
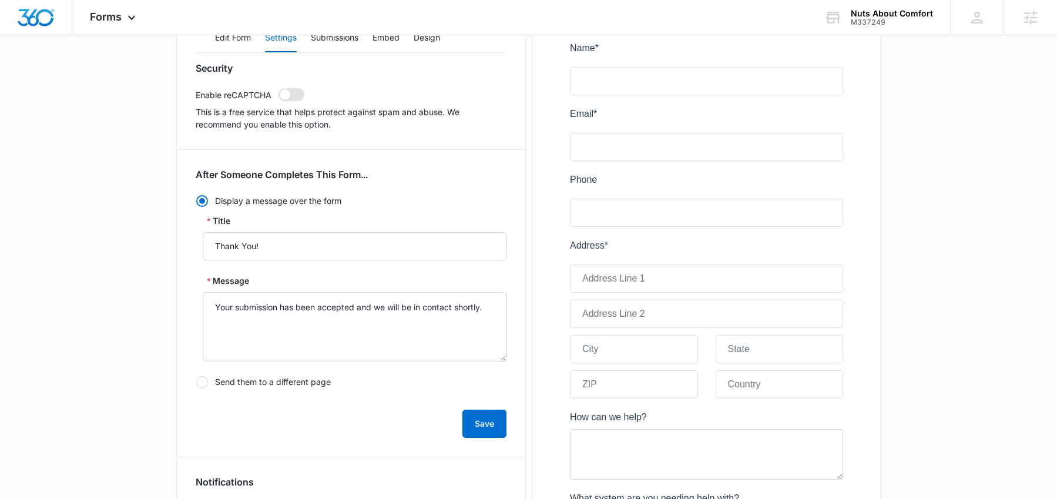
click at [289, 98] on span at bounding box center [292, 94] width 26 height 13
click at [279, 88] on input "checkbox" at bounding box center [278, 88] width 1 height 1
checkbox input "true"
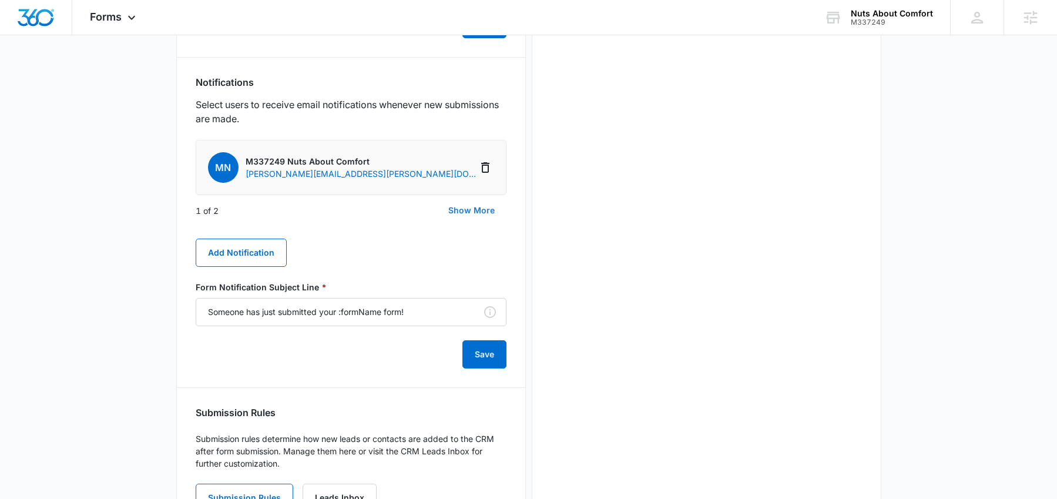
scroll to position [0, 0]
click at [461, 210] on button "Show More" at bounding box center [472, 210] width 70 height 28
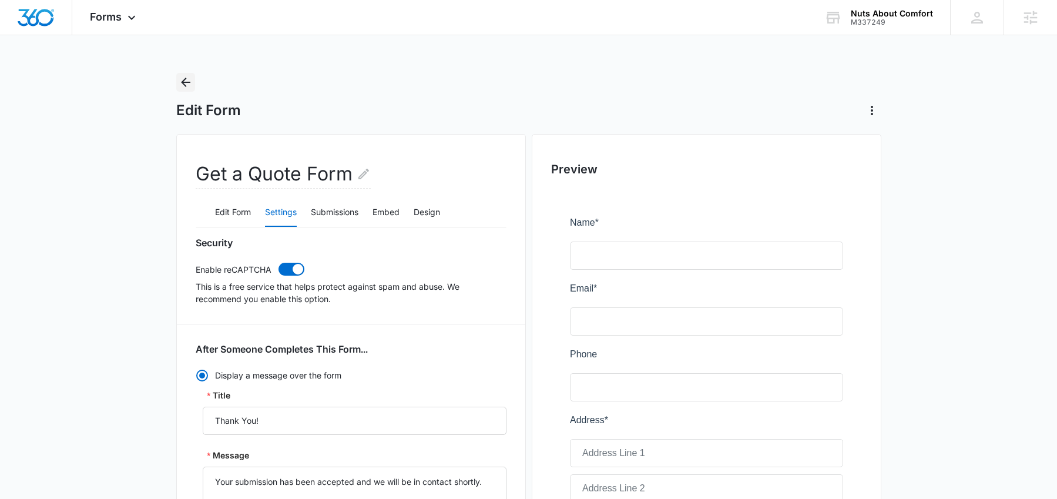
click at [185, 81] on icon "Back" at bounding box center [186, 82] width 14 height 14
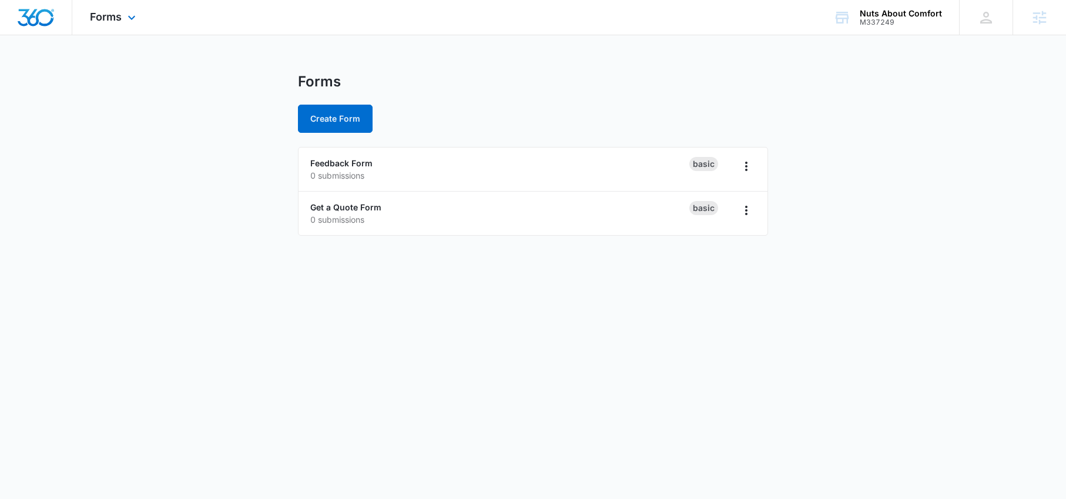
click at [115, 6] on div "Forms Apps Reputation Websites Forms CRM Email Social Content Ads Intelligence …" at bounding box center [114, 17] width 84 height 35
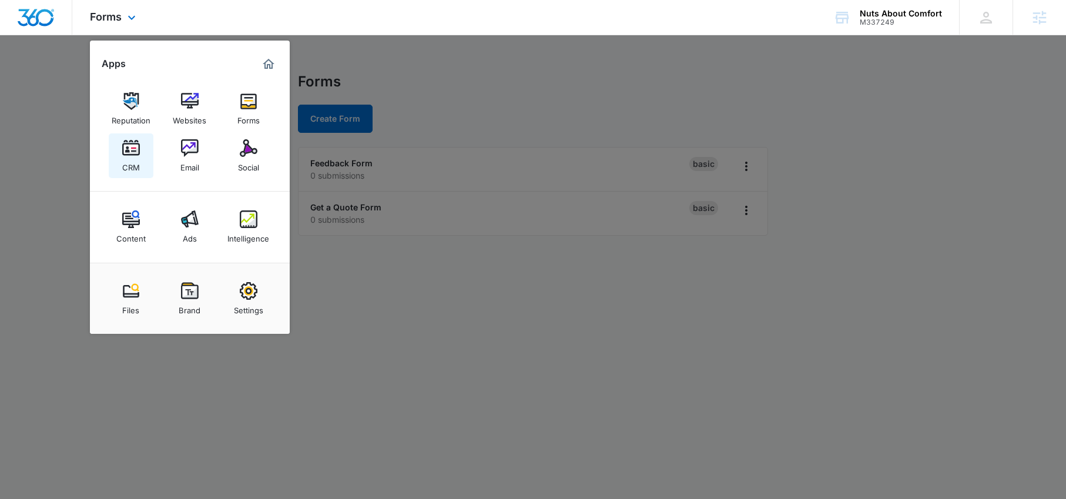
click at [131, 151] on img at bounding box center [131, 148] width 18 height 18
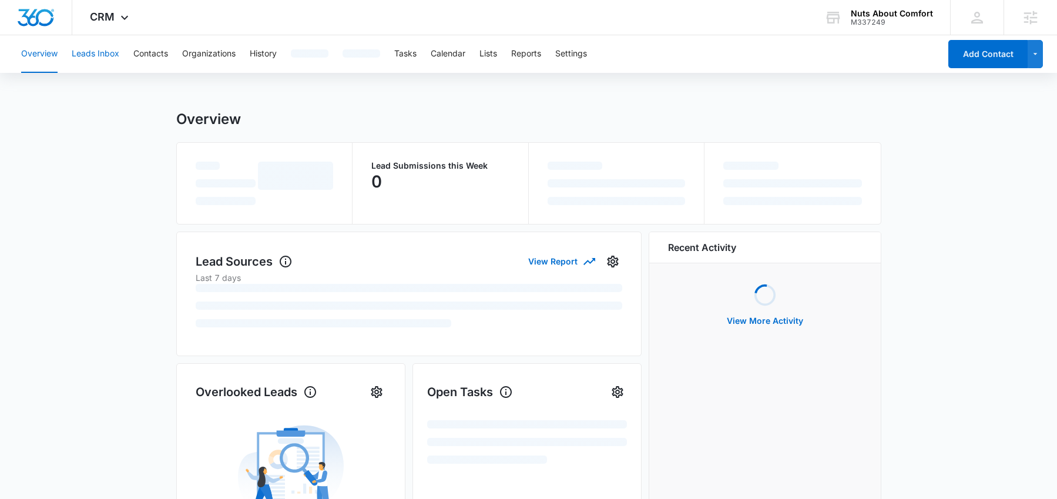
click at [103, 51] on button "Leads Inbox" at bounding box center [96, 54] width 48 height 38
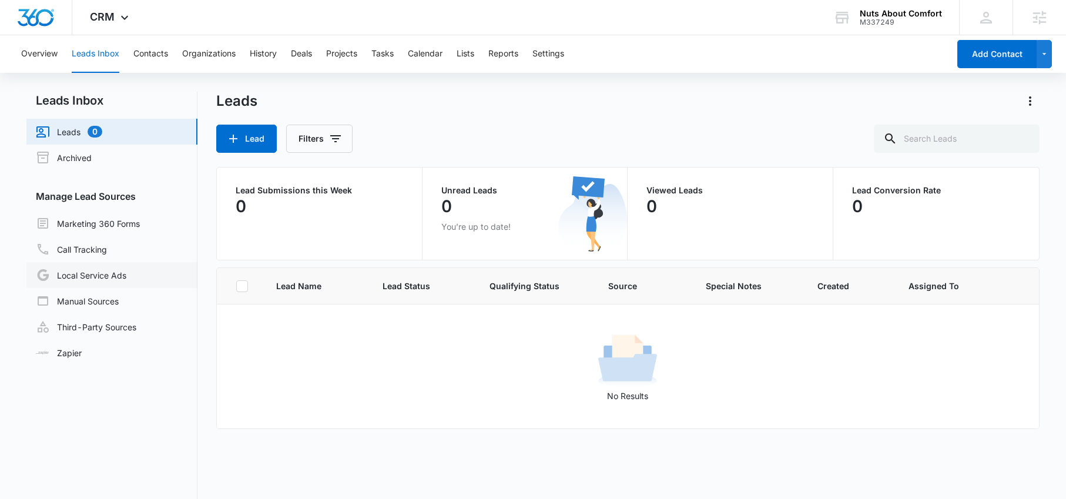
click at [96, 276] on link "Local Service Ads" at bounding box center [81, 275] width 91 height 14
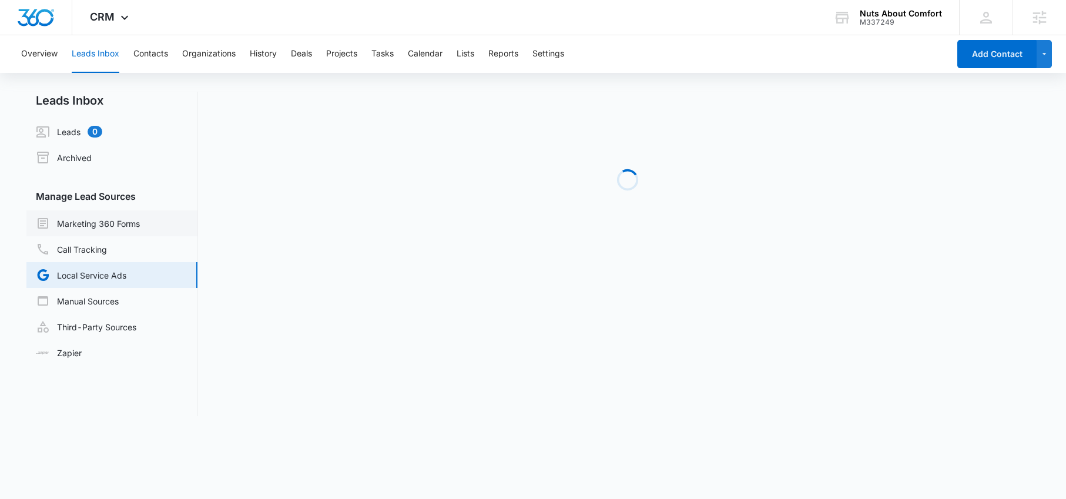
click at [102, 225] on link "Marketing 360 Forms" at bounding box center [88, 223] width 104 height 14
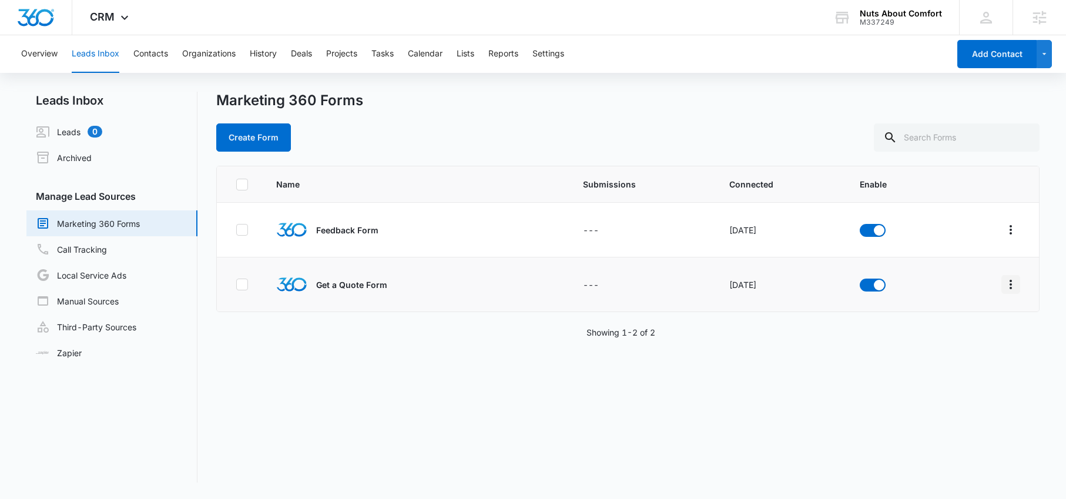
click at [1008, 284] on icon "Overflow Menu" at bounding box center [1011, 284] width 14 height 14
click at [956, 349] on div "Field Mapping" at bounding box center [949, 353] width 66 height 8
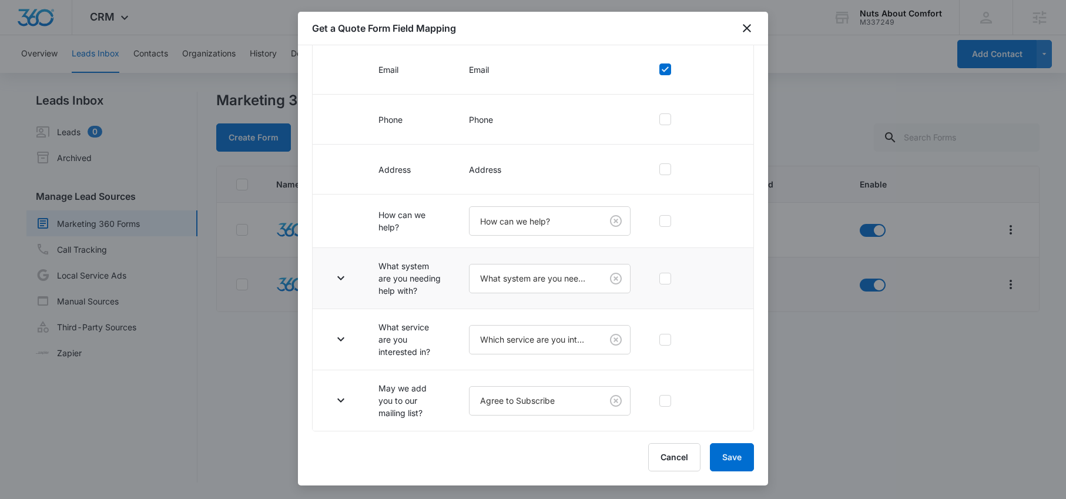
scroll to position [213, 0]
click at [343, 398] on icon "button" at bounding box center [341, 400] width 14 height 14
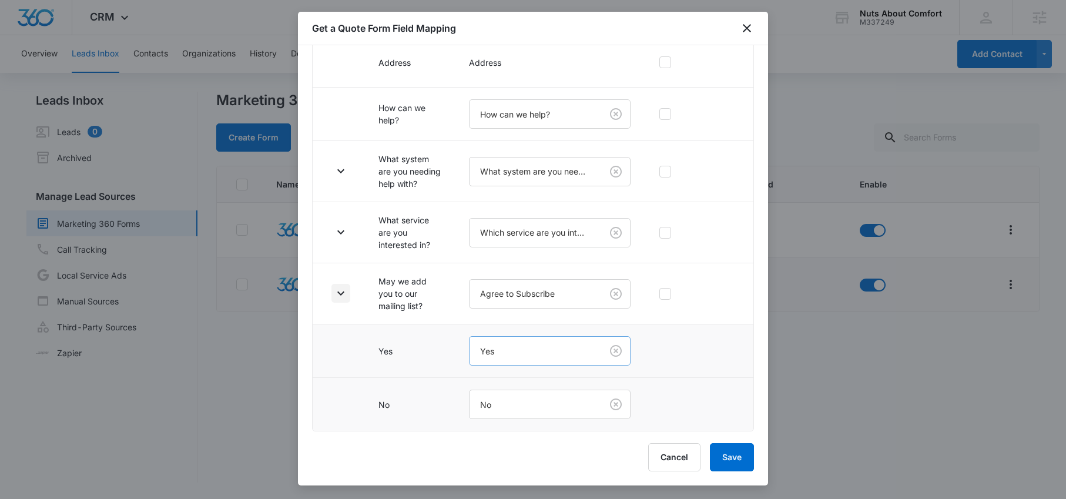
scroll to position [320, 0]
click at [676, 457] on button "Cancel" at bounding box center [674, 457] width 52 height 28
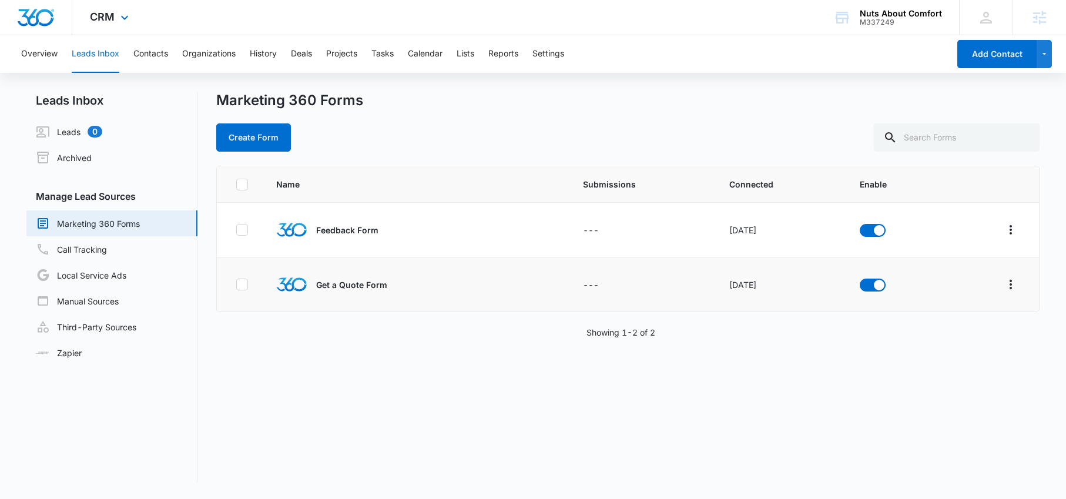
click at [115, 19] on div "CRM Apps Reputation Websites Forms CRM Email Social Content Ads Intelligence Fi…" at bounding box center [110, 17] width 77 height 35
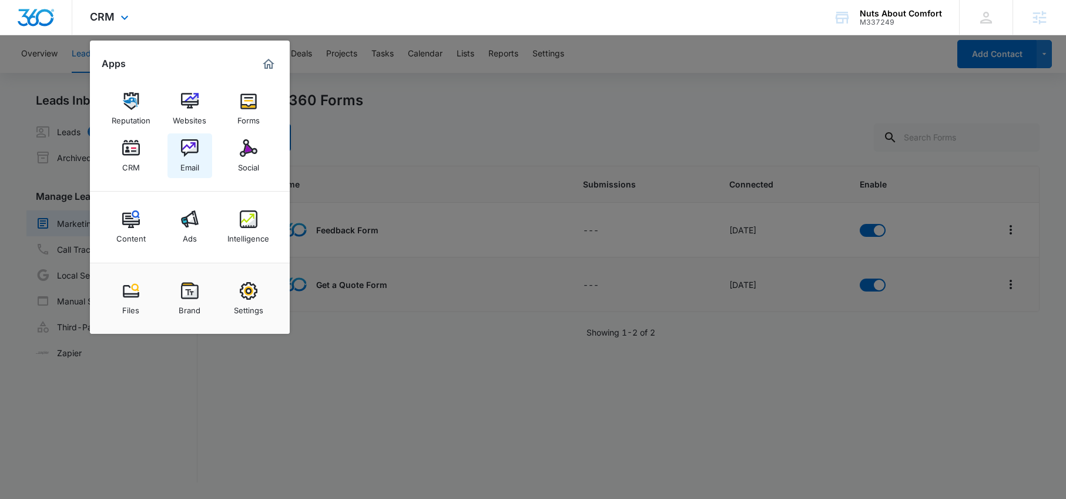
click at [196, 159] on div "Email" at bounding box center [189, 164] width 19 height 15
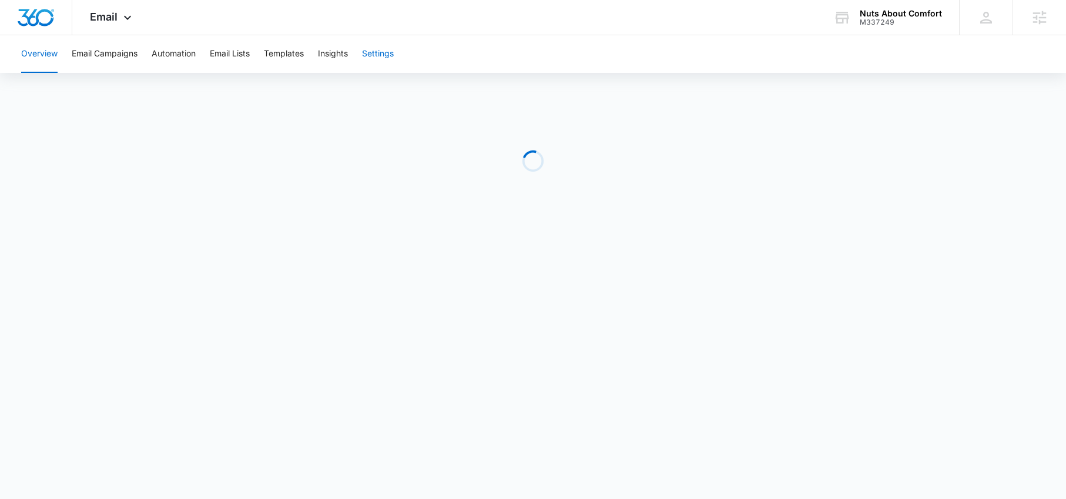
click at [380, 52] on button "Settings" at bounding box center [378, 54] width 32 height 38
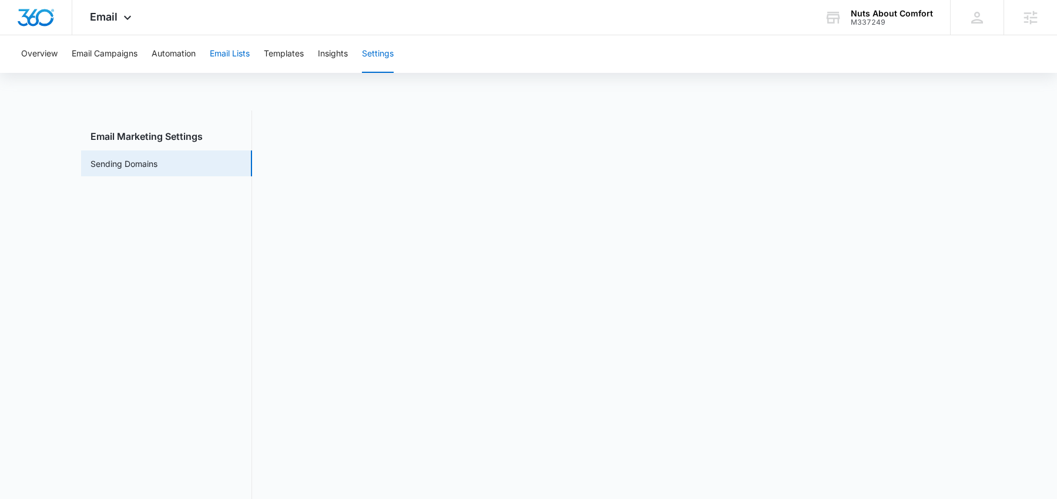
click at [223, 53] on button "Email Lists" at bounding box center [230, 54] width 40 height 38
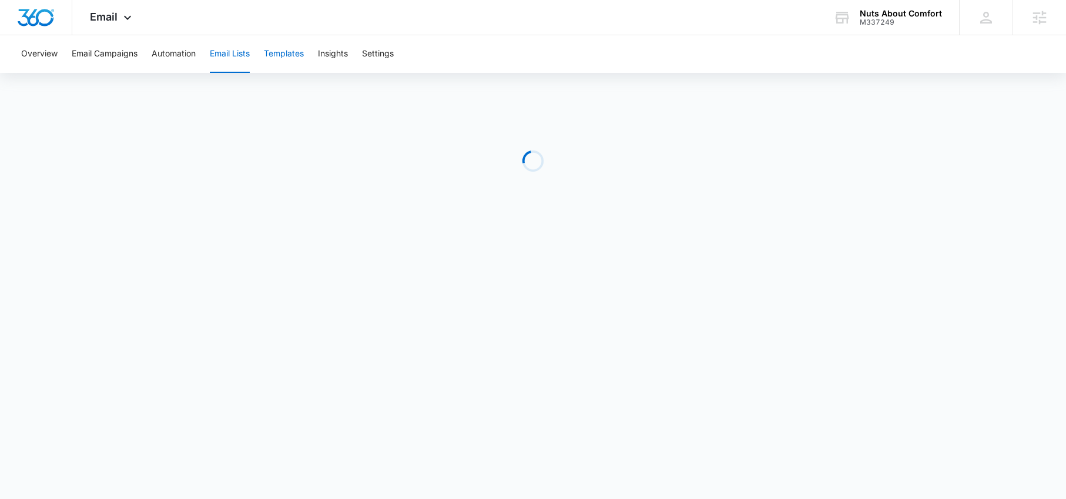
click at [288, 59] on button "Templates" at bounding box center [284, 54] width 40 height 38
click at [220, 55] on button "Email Lists" at bounding box center [230, 54] width 40 height 38
click at [187, 54] on button "Automation" at bounding box center [174, 54] width 44 height 38
